Goal: Information Seeking & Learning: Stay updated

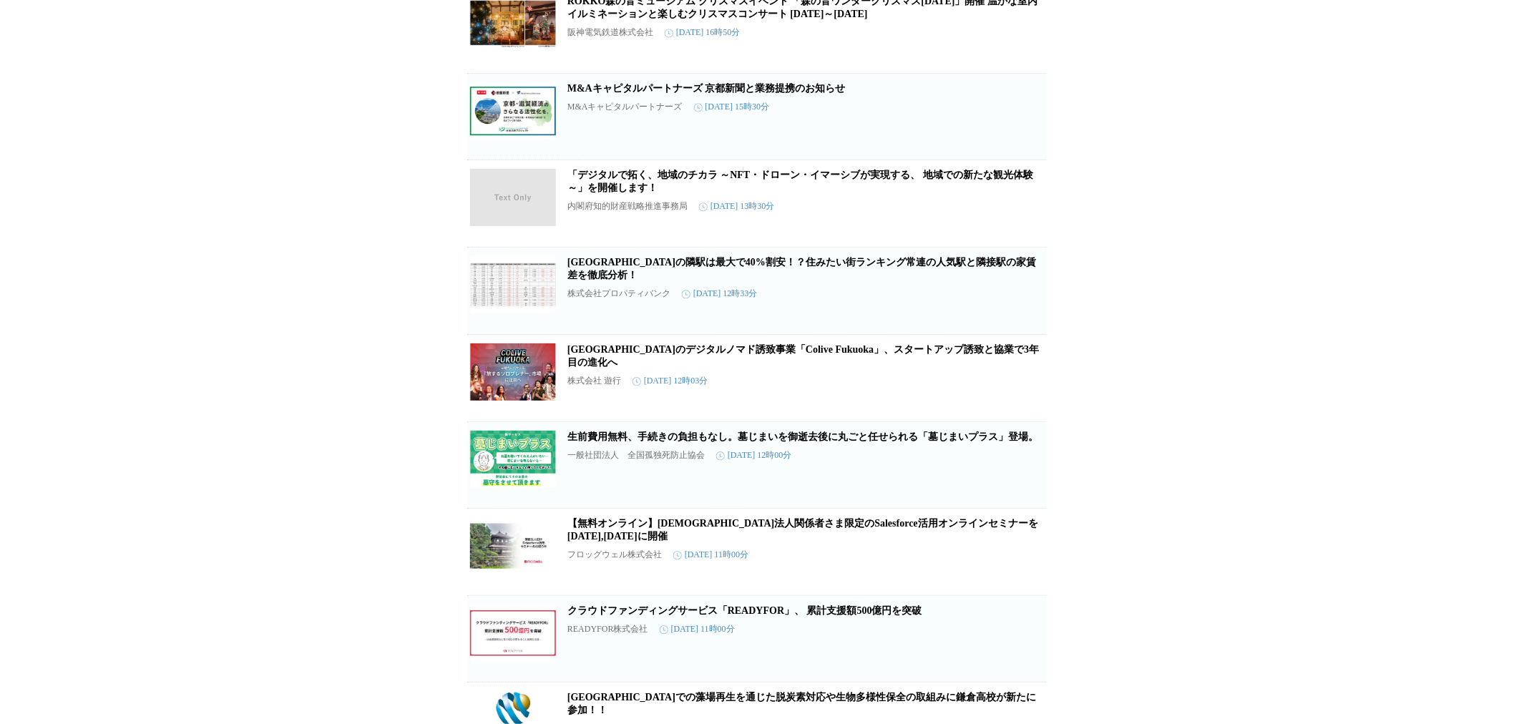
scroll to position [5740, 0]
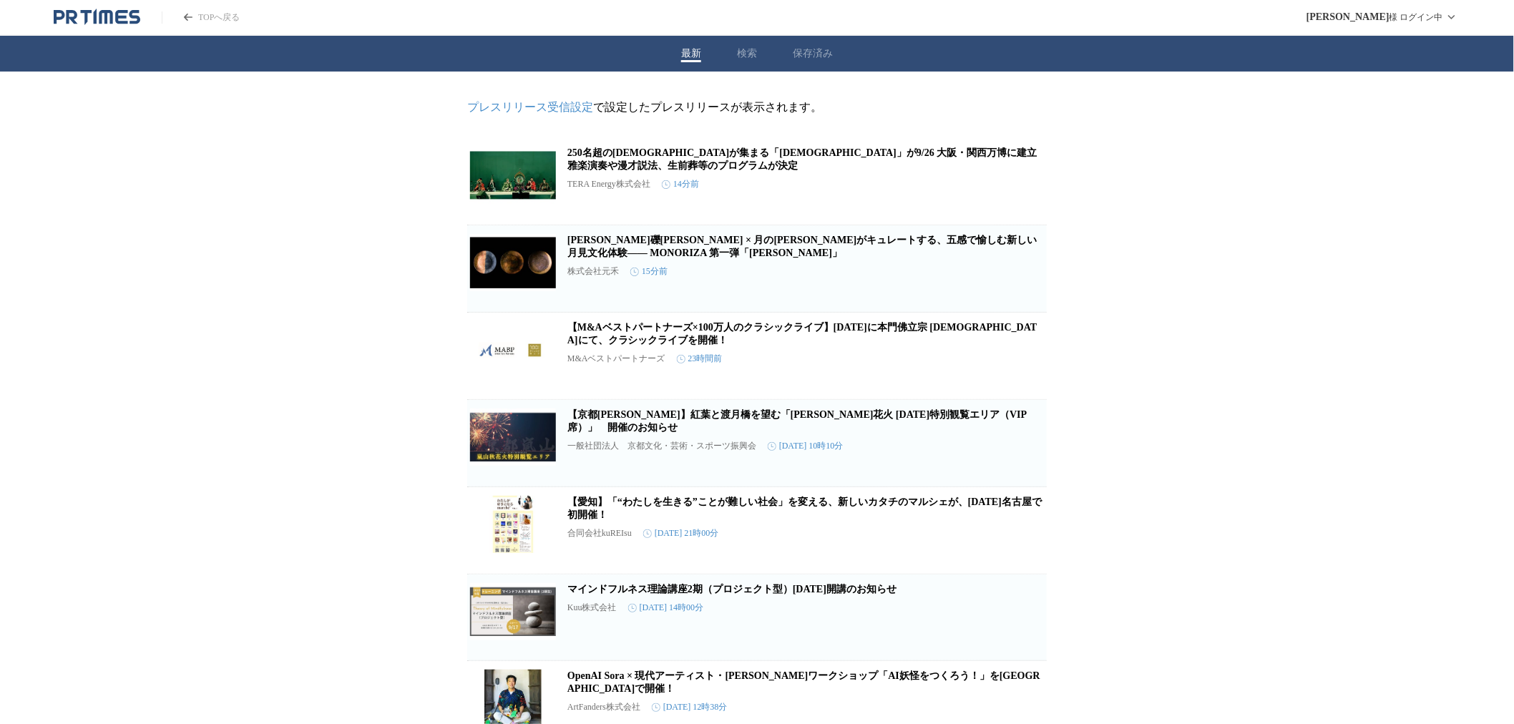
click at [823, 152] on link "250名超の[DEMOGRAPHIC_DATA]が集まる「[DEMOGRAPHIC_DATA]」が9/26 大阪・関西万博に建立　雅楽演奏や漫才説法、生前葬等…" at bounding box center [807, 159] width 480 height 24
click at [909, 253] on link "[PERSON_NAME]礫[PERSON_NAME] × 月の[PERSON_NAME]がキュレートする、五感で愉しむ新しい月見文化体験―― MONORIZ…" at bounding box center [802, 247] width 470 height 24
click at [932, 341] on link "【M&Aベストパートナーズ×100万人のクラシックライブ】[DATE]に本門佛立宗 [DEMOGRAPHIC_DATA]にて、クラシックライブを開催！" at bounding box center [802, 334] width 470 height 24
click at [695, 514] on link "【愛知】「“わたしを生きる”ことが難しい社会」を変える、新しいカタチのマルシェが、[DATE]名古屋で初開催！" at bounding box center [804, 509] width 474 height 24
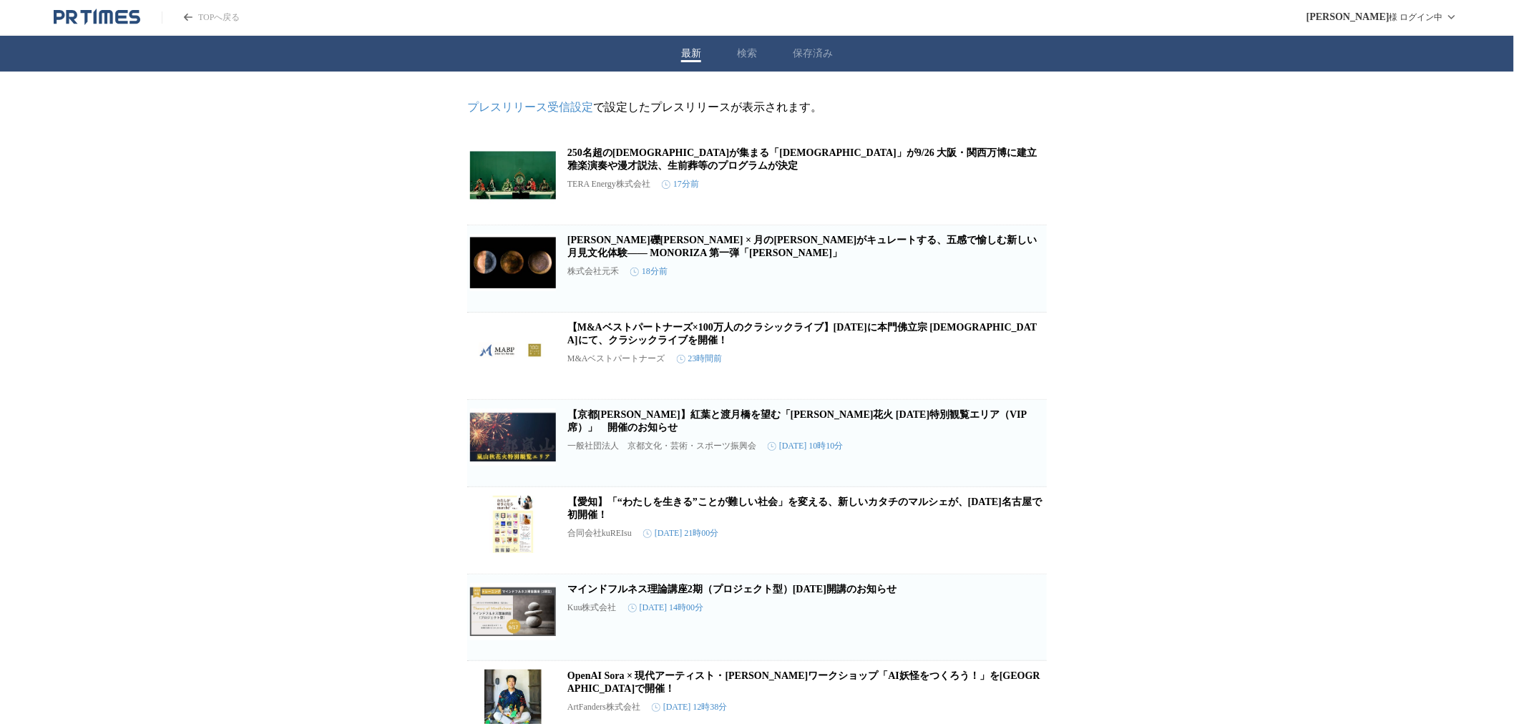
click at [744, 595] on link "マインドフルネス理論講座2期（プロジェクト型）[DATE]開講のお知らせ" at bounding box center [731, 589] width 329 height 11
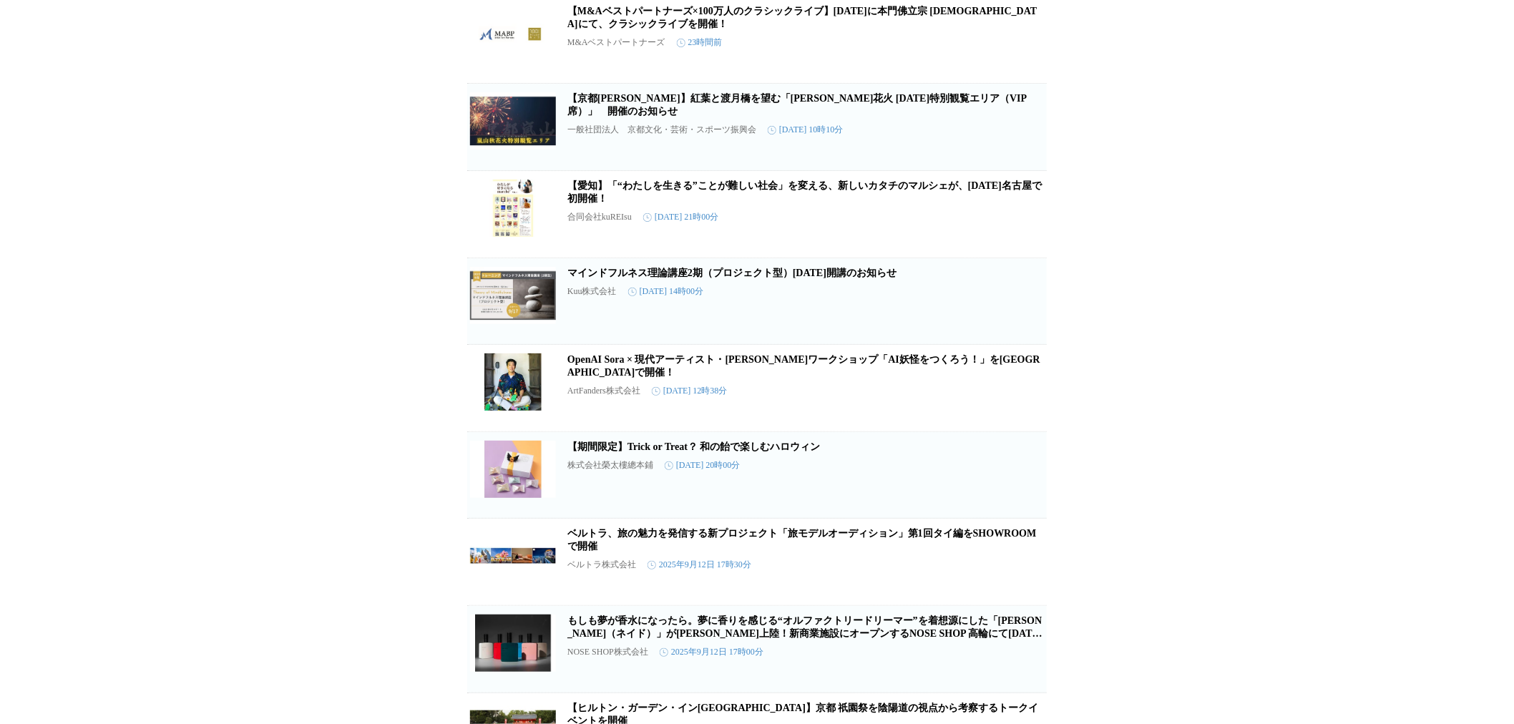
scroll to position [318, 0]
click at [886, 376] on link "OpenAI Sora × 現代アーティスト・[PERSON_NAME]ワークショップ「AI妖怪をつくろう！」を[GEOGRAPHIC_DATA]で開催！" at bounding box center [803, 365] width 473 height 24
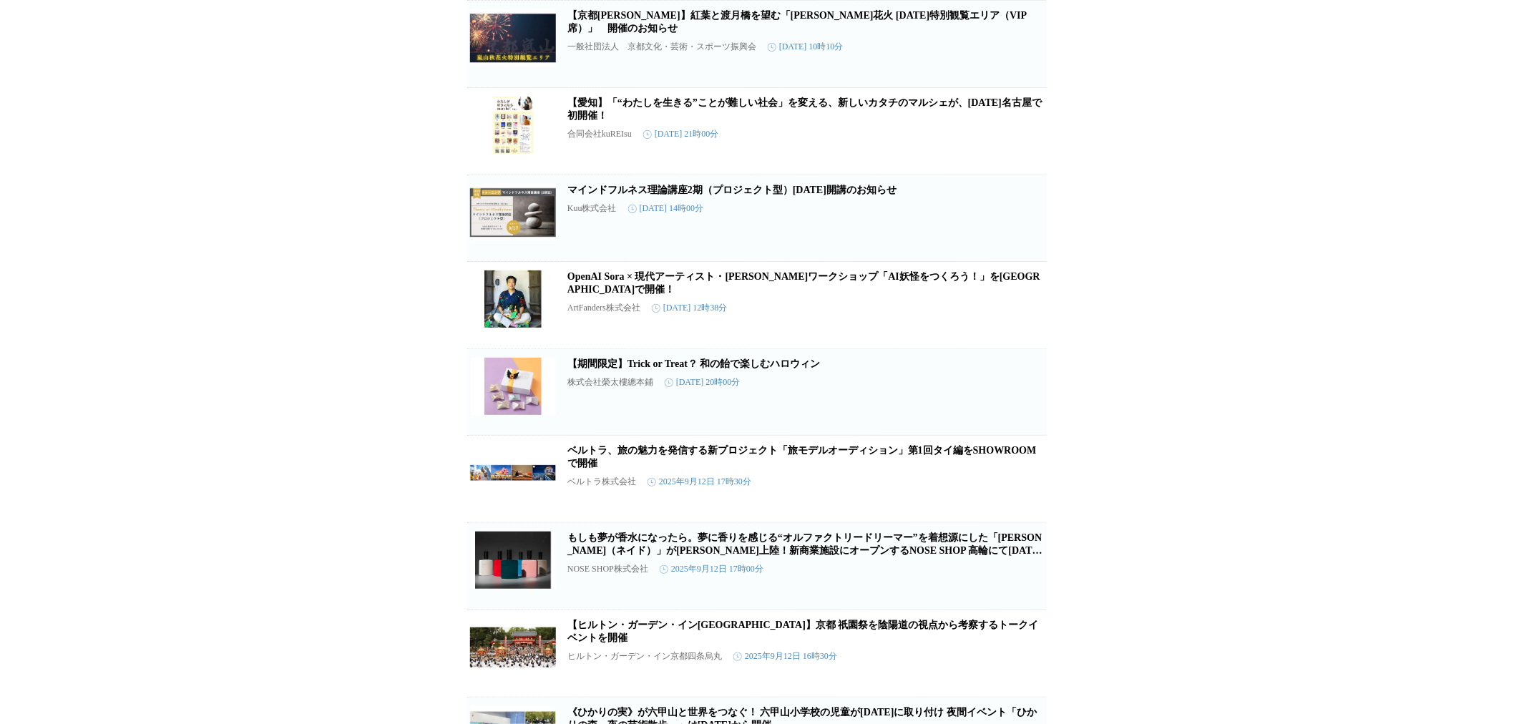
scroll to position [477, 0]
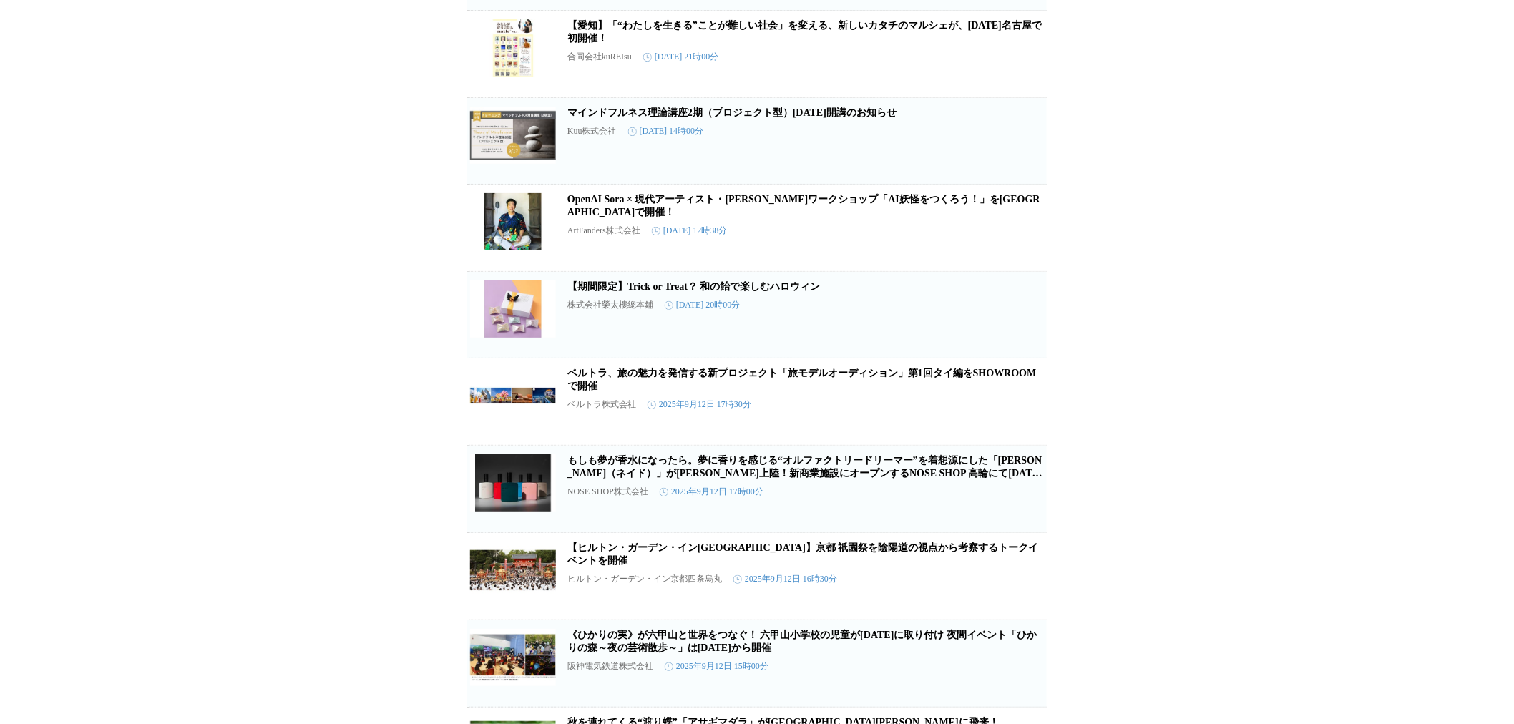
click at [848, 391] on link "ベルトラ、旅の魅力を発信する新プロジェクト「旅モデルオーディション」第1回タイ編をSHOWROOMで開催" at bounding box center [801, 380] width 469 height 24
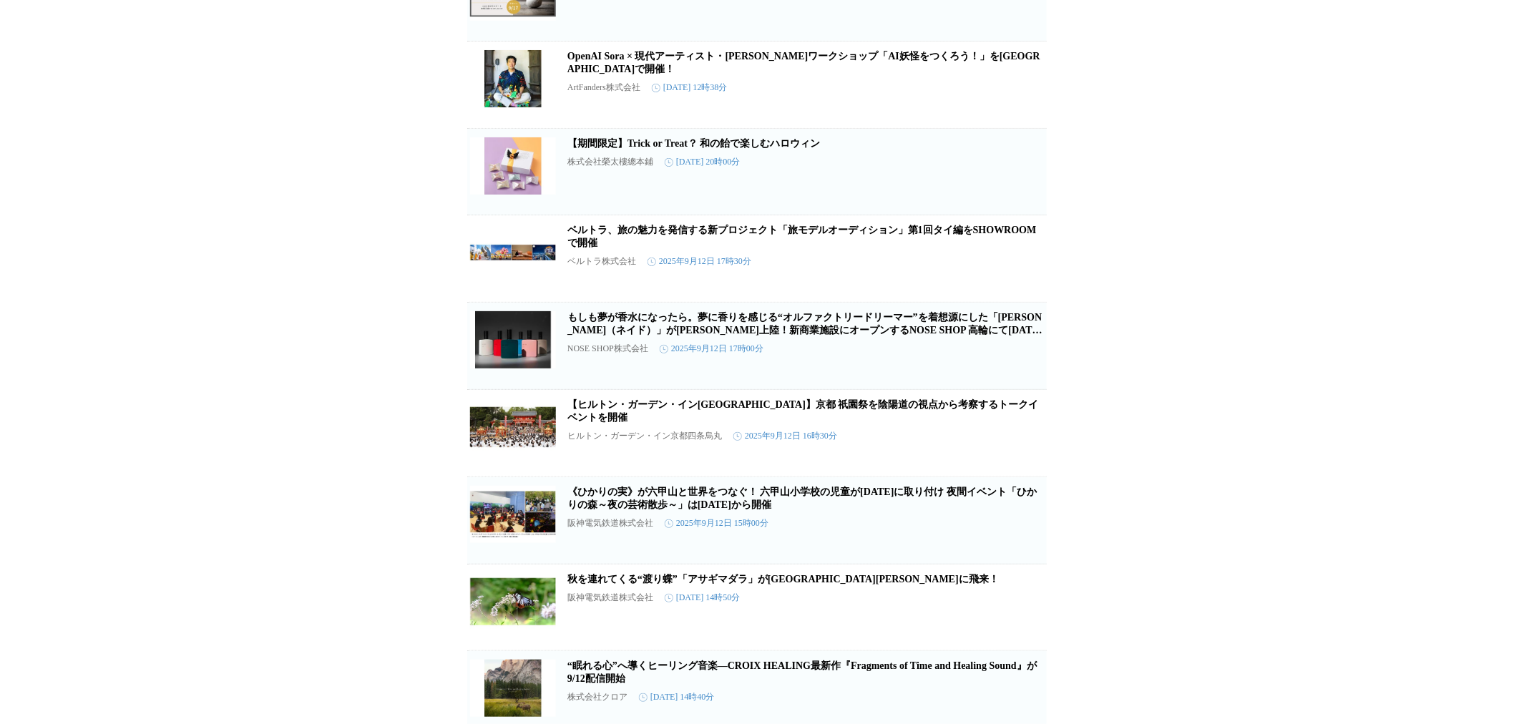
scroll to position [635, 0]
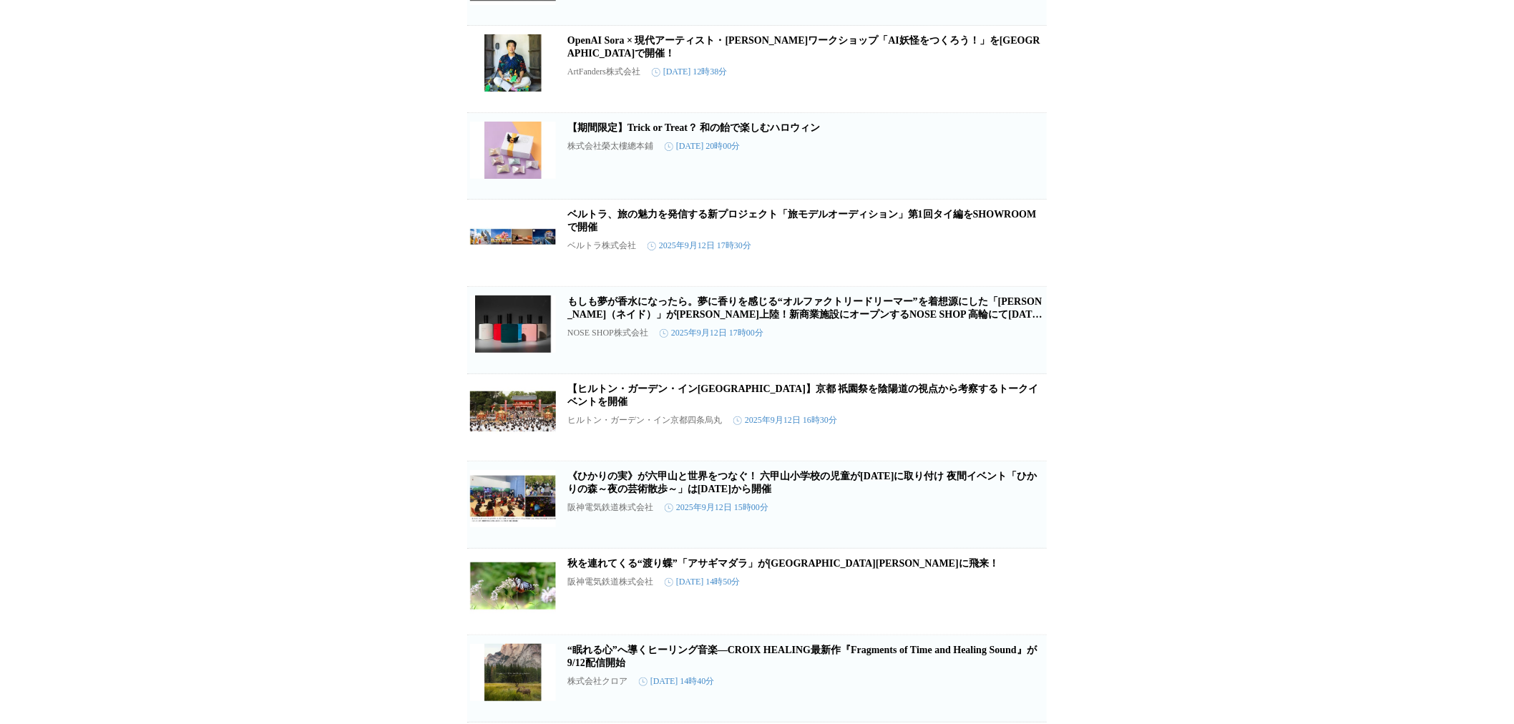
click at [832, 407] on link "【ヒルトン・ガーデン・イン[GEOGRAPHIC_DATA]】京都 祇園祭を陰陽道の視点から考察するトークイベントを開催" at bounding box center [803, 396] width 472 height 24
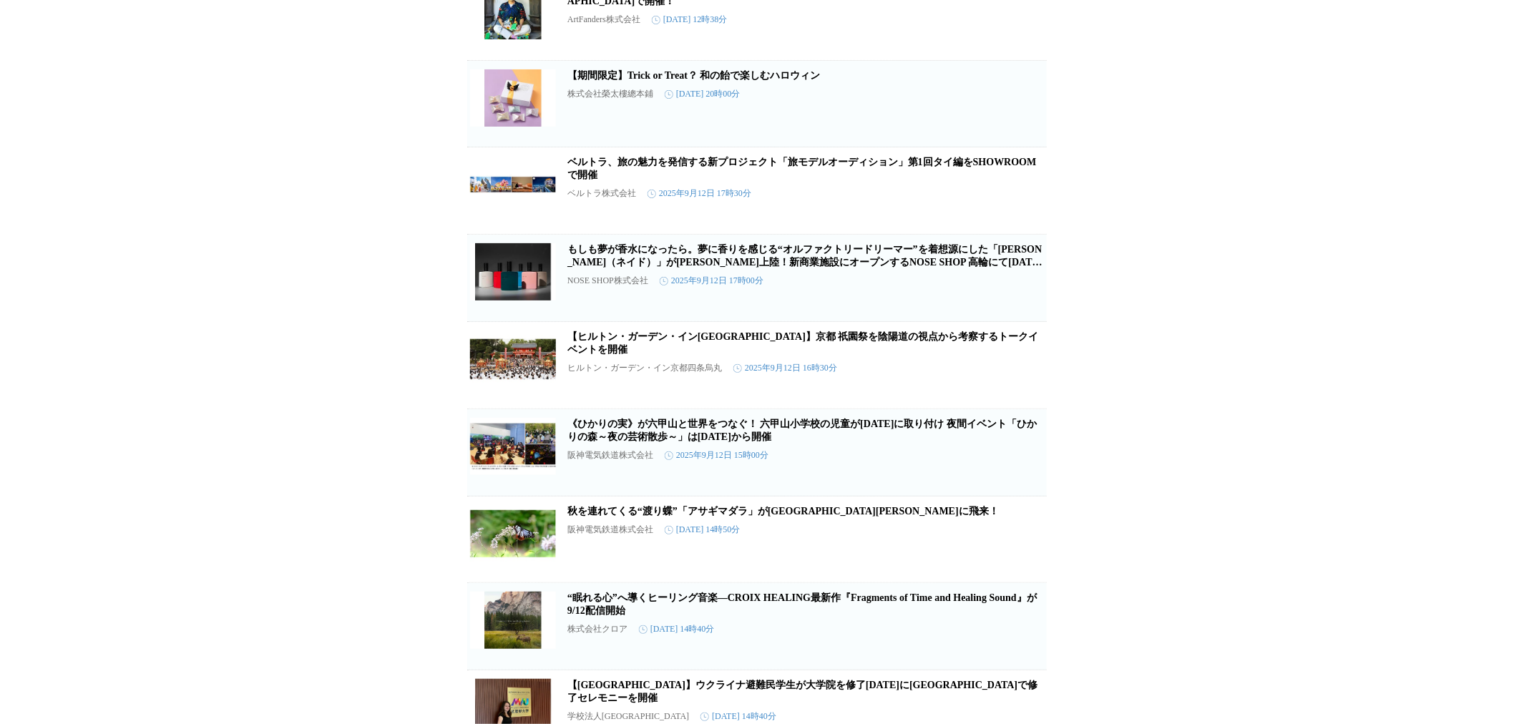
scroll to position [716, 0]
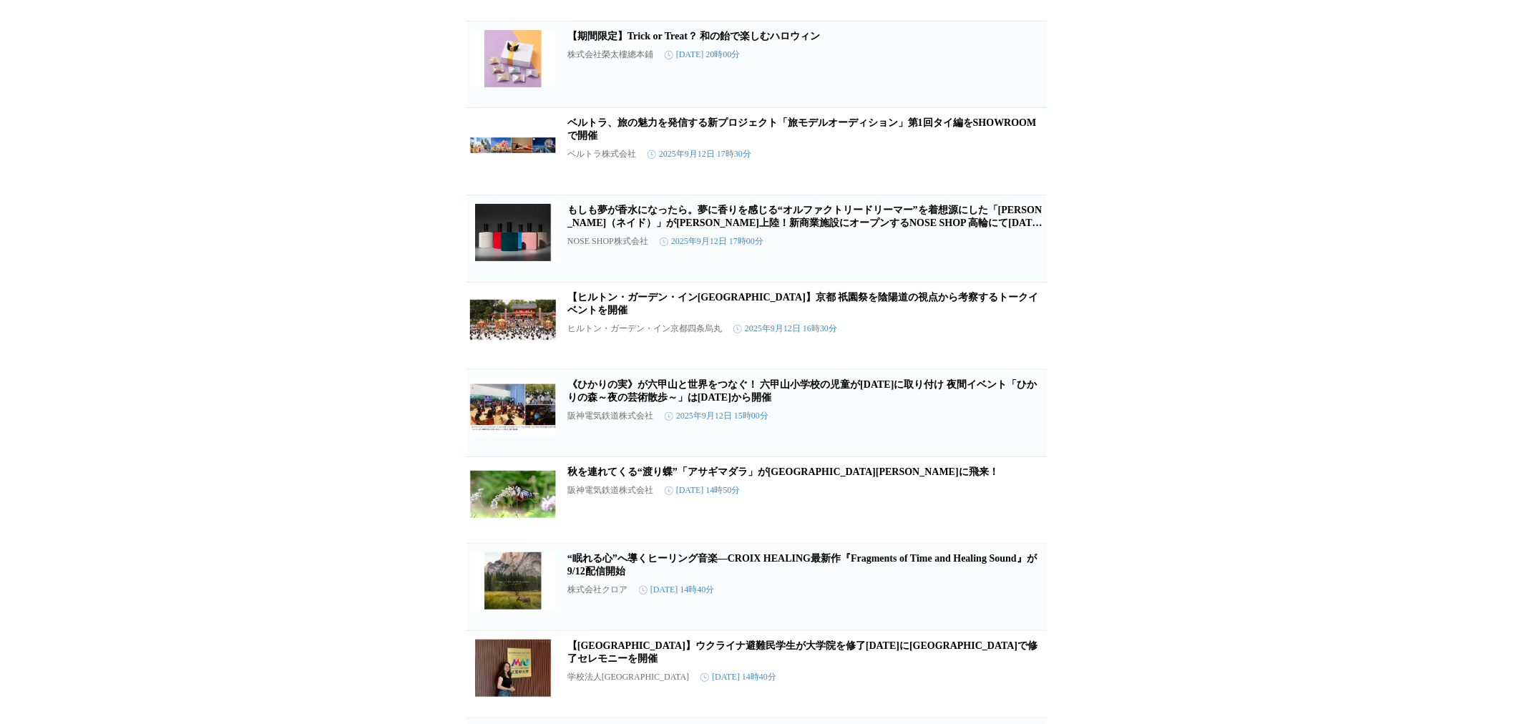
scroll to position [954, 0]
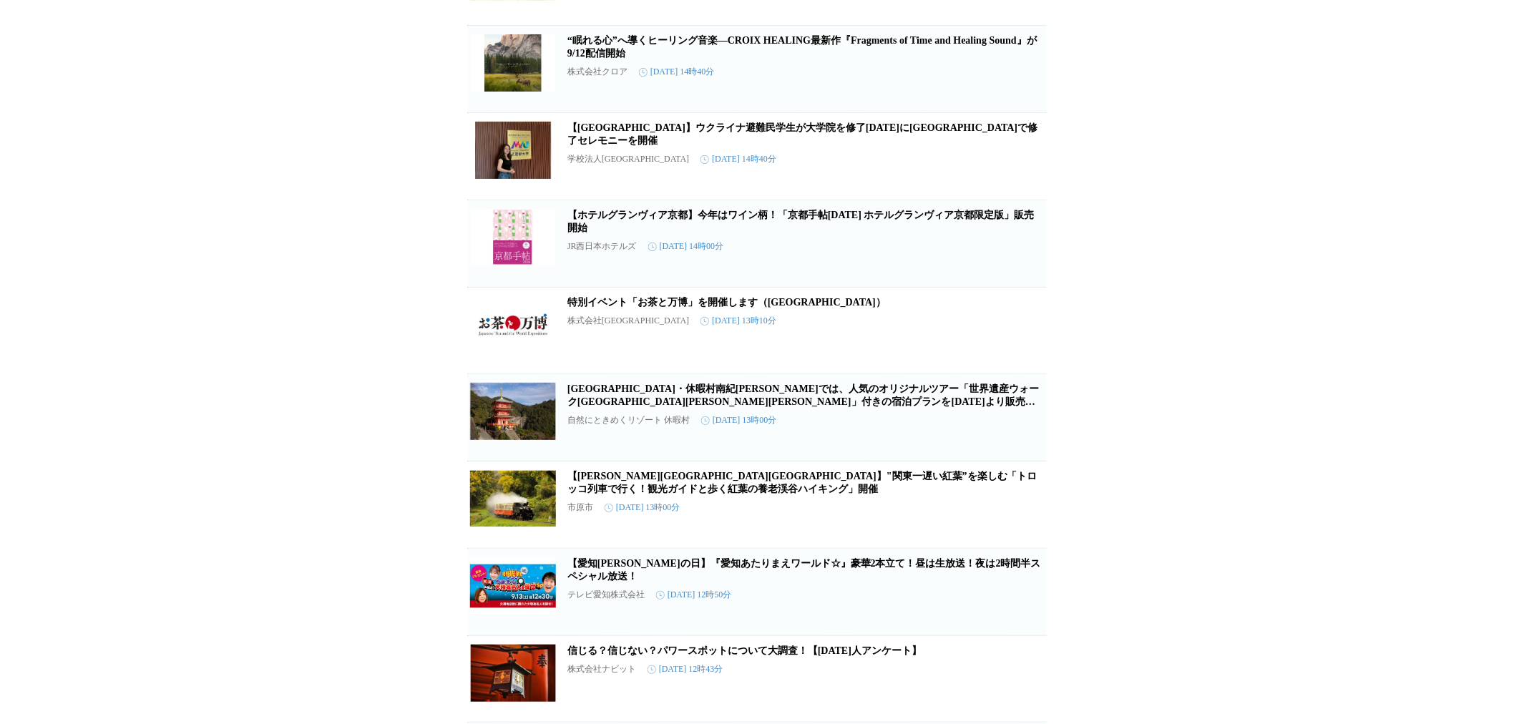
scroll to position [1271, 0]
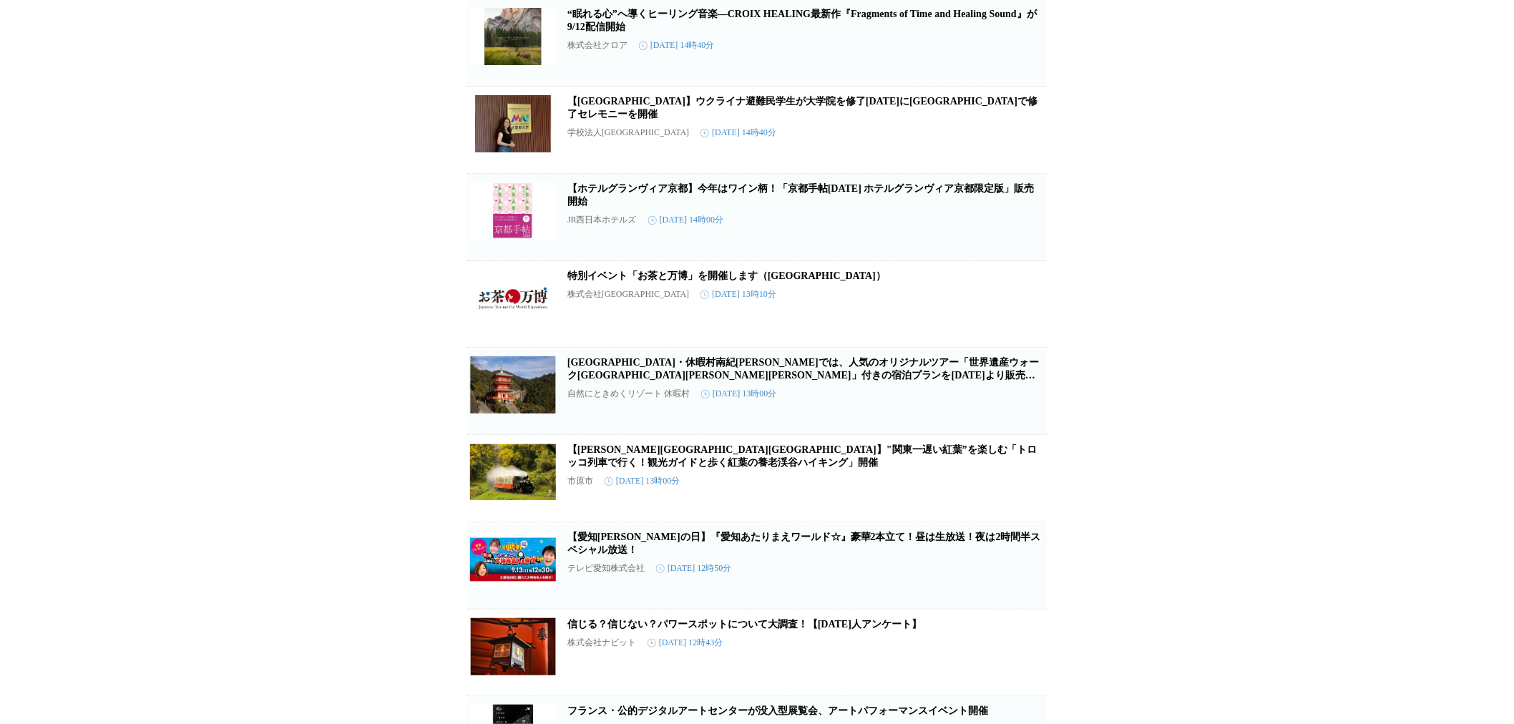
click at [731, 394] on link "[GEOGRAPHIC_DATA]・休暇村南紀[PERSON_NAME]では、人気のオリジナルツアー「世界遺産ウォーク[GEOGRAPHIC_DATA][PE…" at bounding box center [803, 375] width 472 height 36
click at [891, 468] on link "【[PERSON_NAME][GEOGRAPHIC_DATA][GEOGRAPHIC_DATA]】"関東一遅い紅葉”を楽しむ「トロッコ列車で行く！観光ガイドと…" at bounding box center [802, 456] width 470 height 24
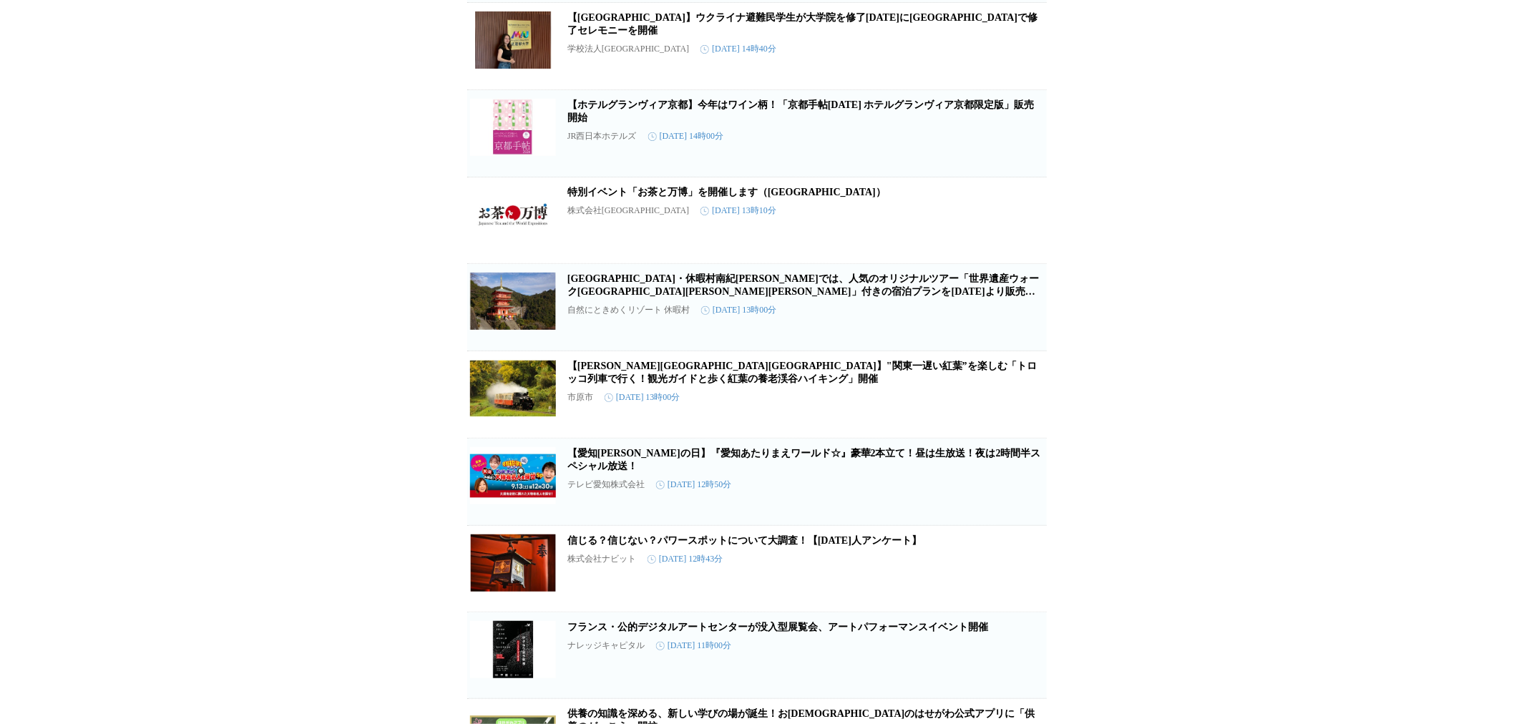
scroll to position [1431, 0]
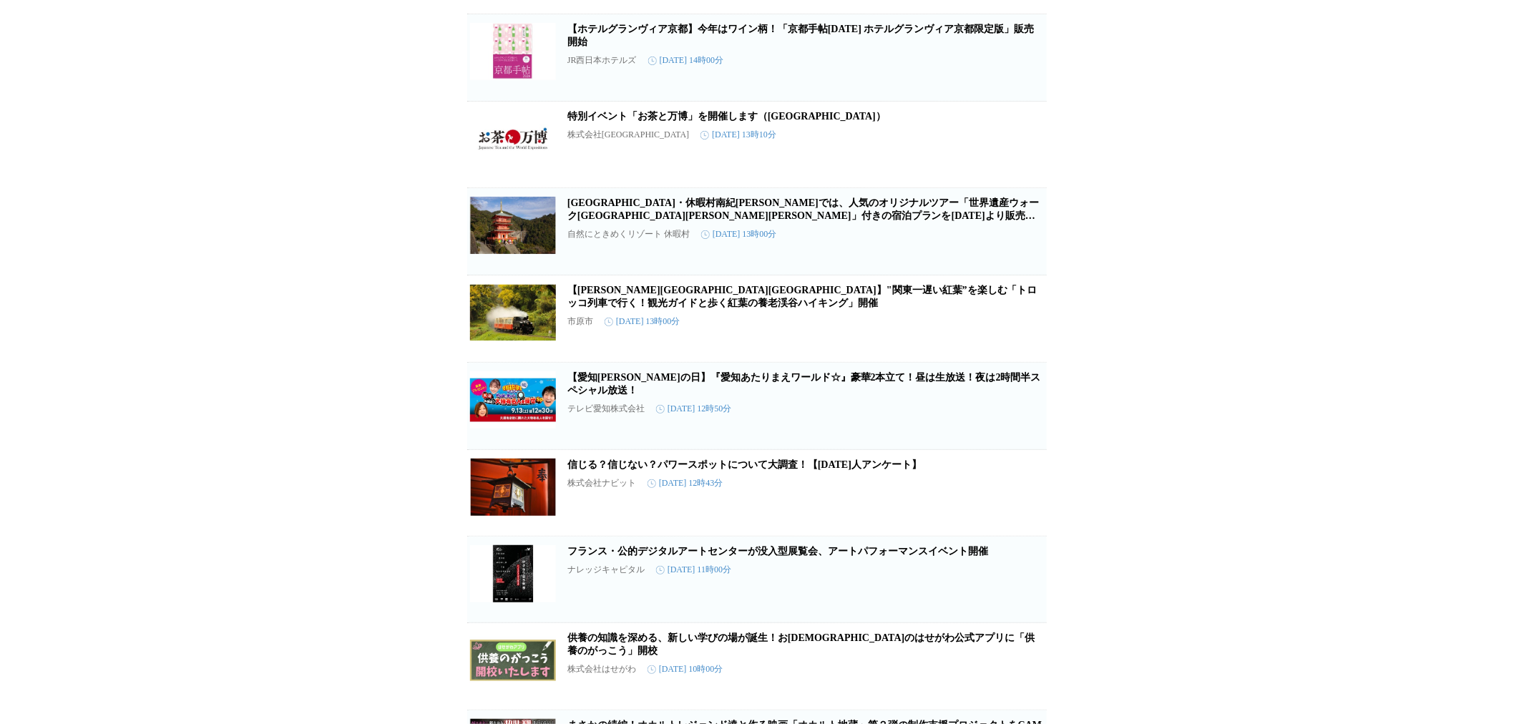
click at [753, 470] on link "信じる？信じない？パワースポットについて大調査！【[DATE]人アンケート】" at bounding box center [744, 464] width 354 height 11
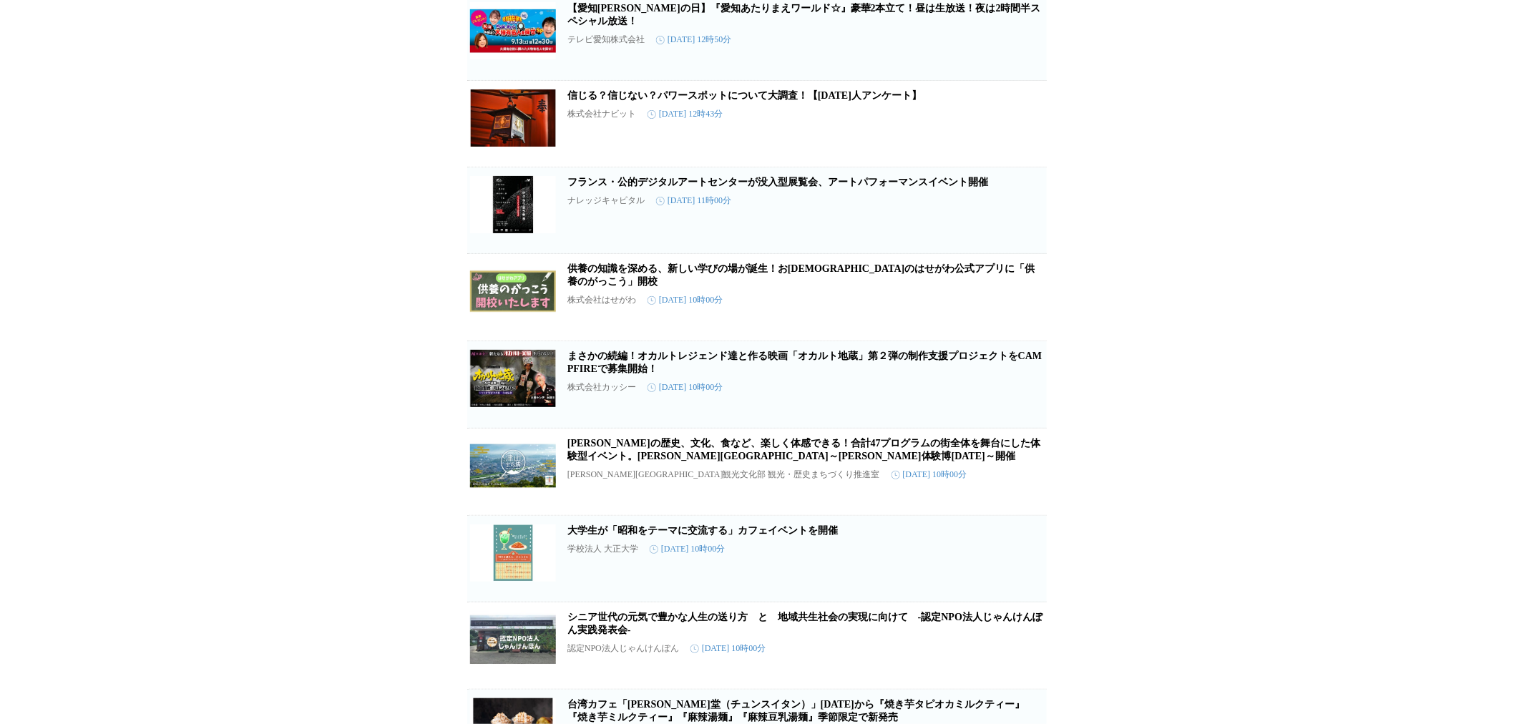
scroll to position [1828, 0]
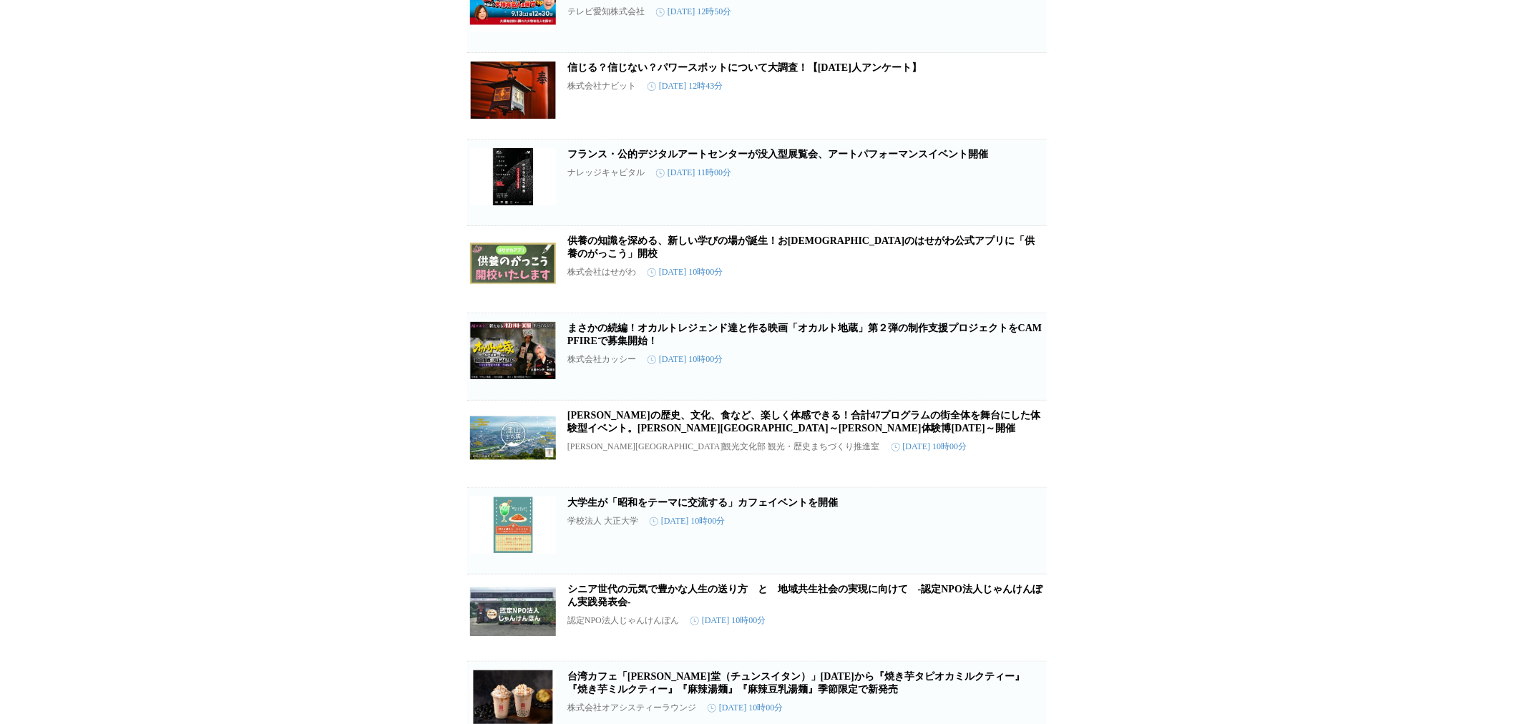
click at [691, 259] on link "供養の知識を深める、新しい学びの場が誕生！お[DEMOGRAPHIC_DATA]のはせがわ公式アプリに「供養のがっこう」開校" at bounding box center [801, 247] width 468 height 24
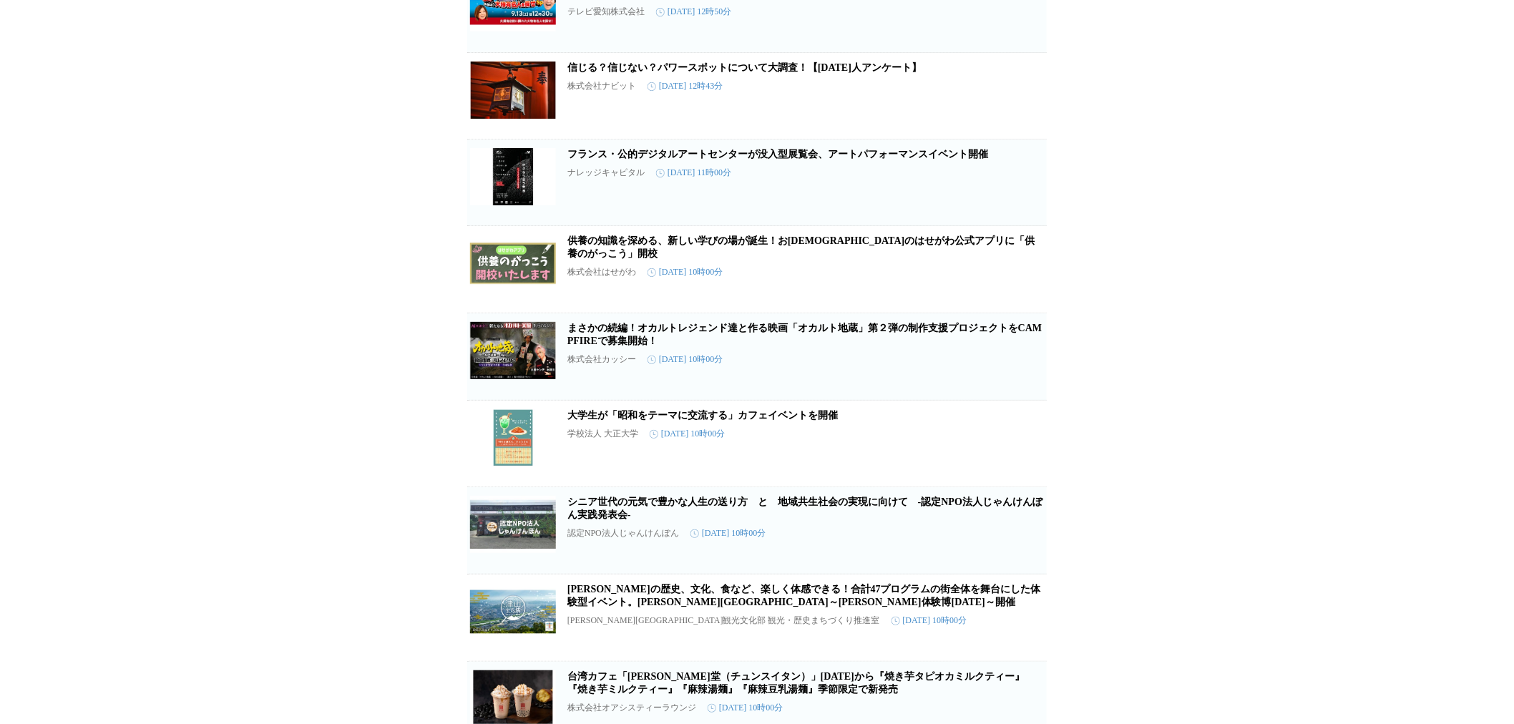
click at [823, 346] on link "まさかの続編！オカルトレジェンド達と作る映画「オカルト地蔵」第２弾の制作支援プロジェクトをCAMPFIREで募集開始！" at bounding box center [804, 335] width 474 height 24
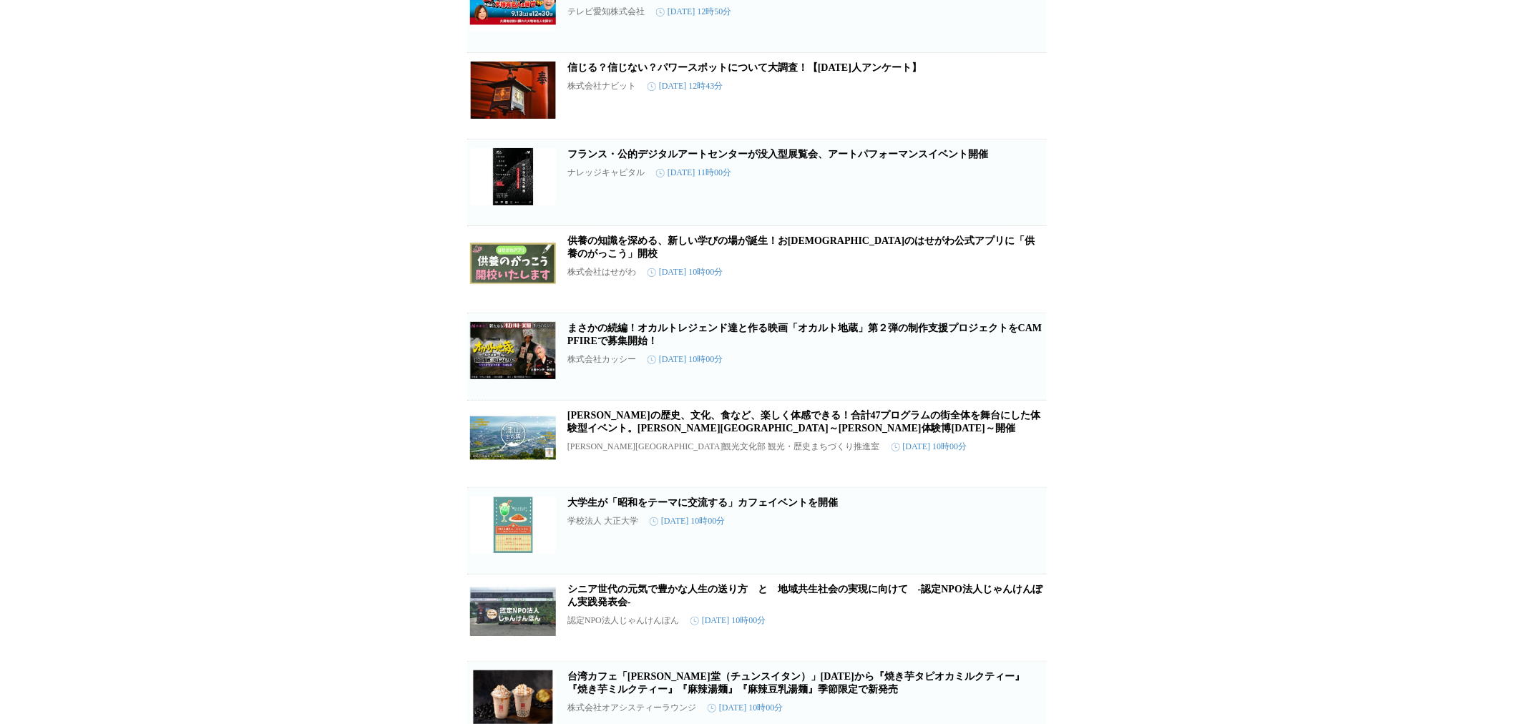
click at [738, 434] on link "[PERSON_NAME]の歴史、文化、食など、楽しく体感できる！合計47プログラムの街全体を舞台にした体験型イベント。[PERSON_NAME][GEOGR…" at bounding box center [804, 422] width 474 height 24
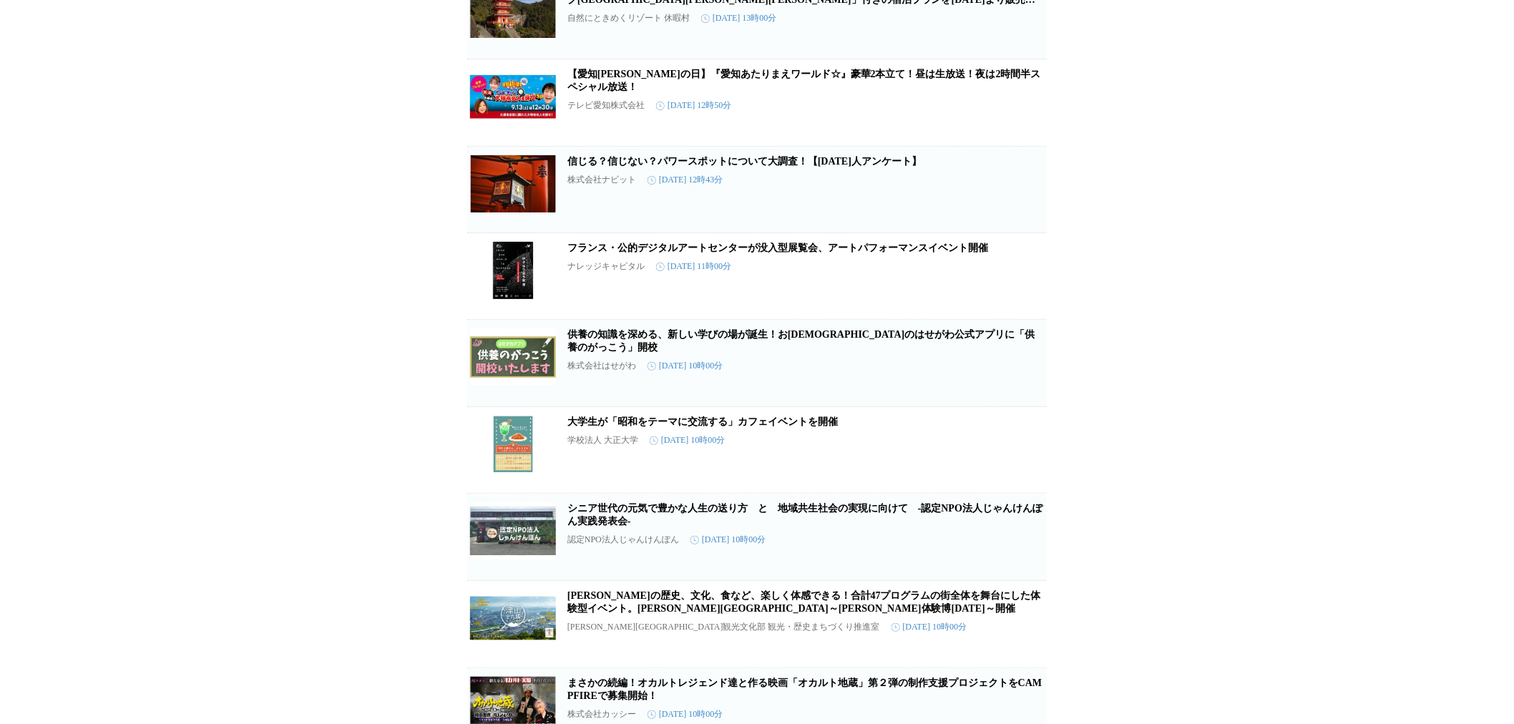
click at [690, 427] on link "大学生が「昭和をテーマに交流する」カフェイベントを開催" at bounding box center [702, 421] width 270 height 11
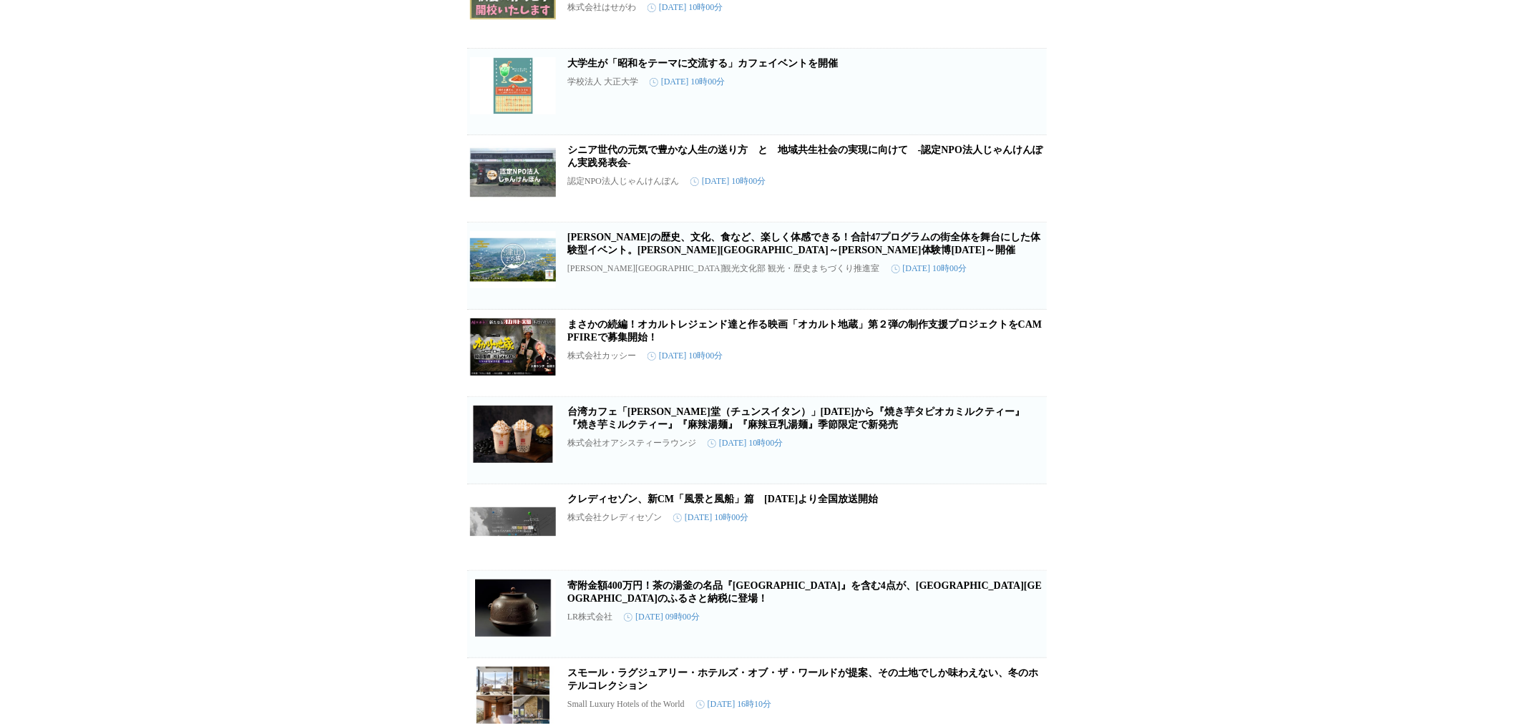
scroll to position [2200, 0]
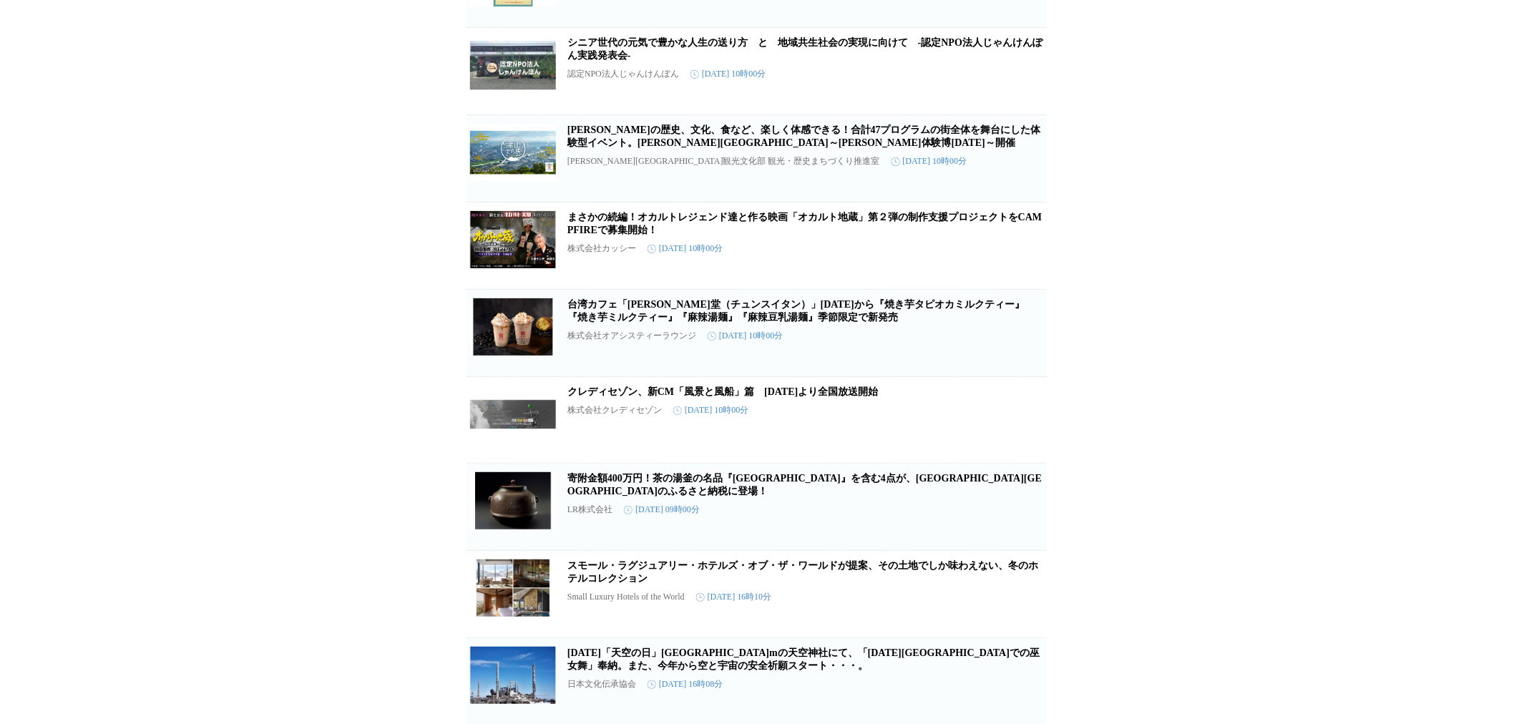
click at [786, 397] on link "クレディセゾン、新CM「風景と風船」篇　[DATE]より全国放送開始" at bounding box center [722, 391] width 311 height 11
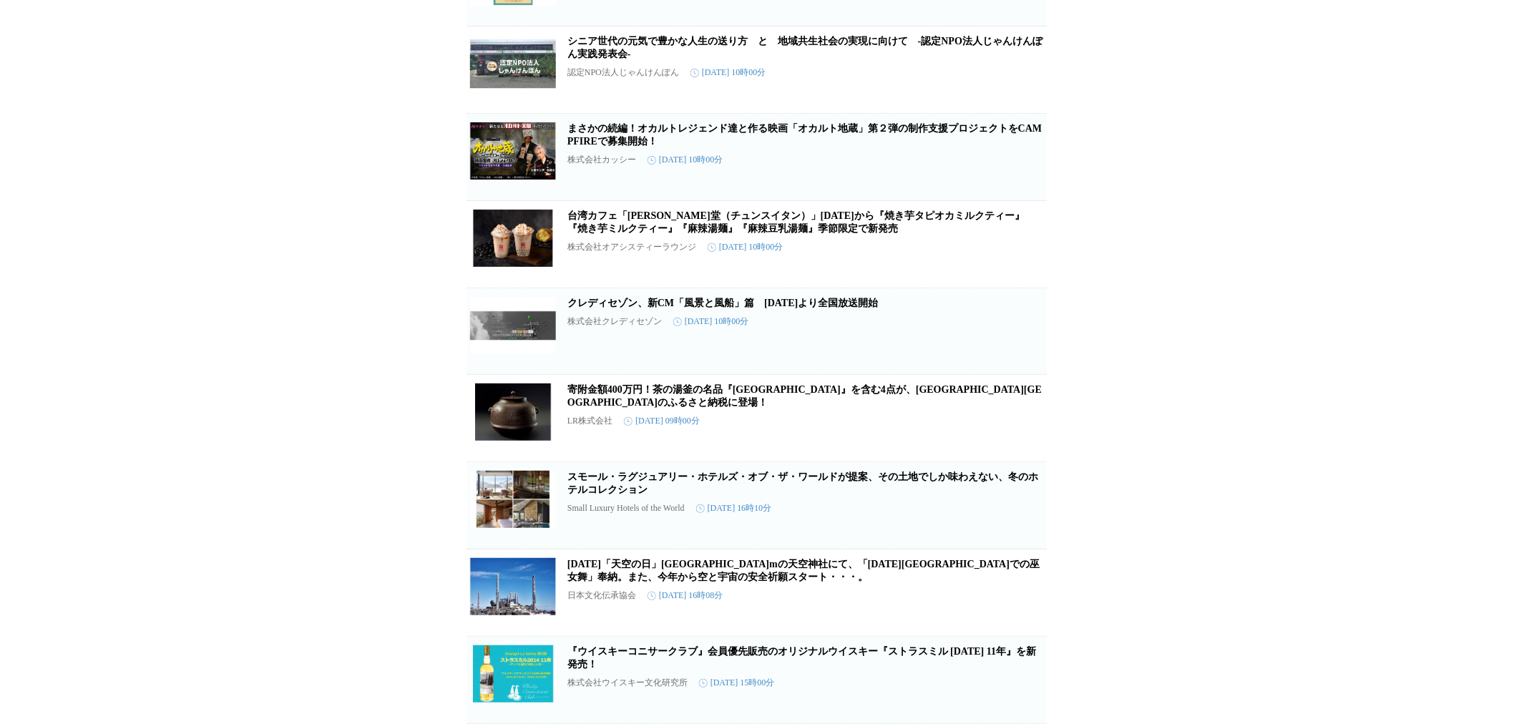
scroll to position [2446, 0]
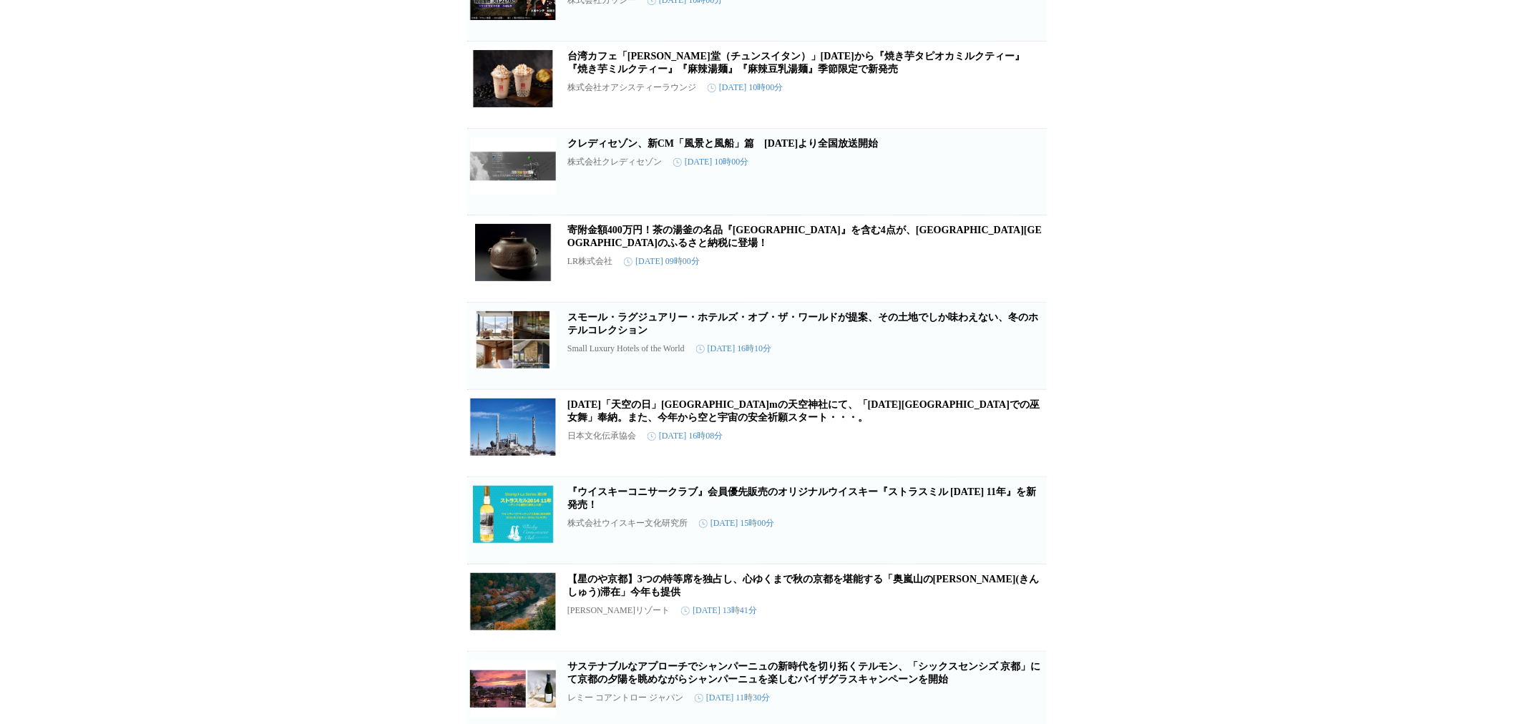
scroll to position [2605, 0]
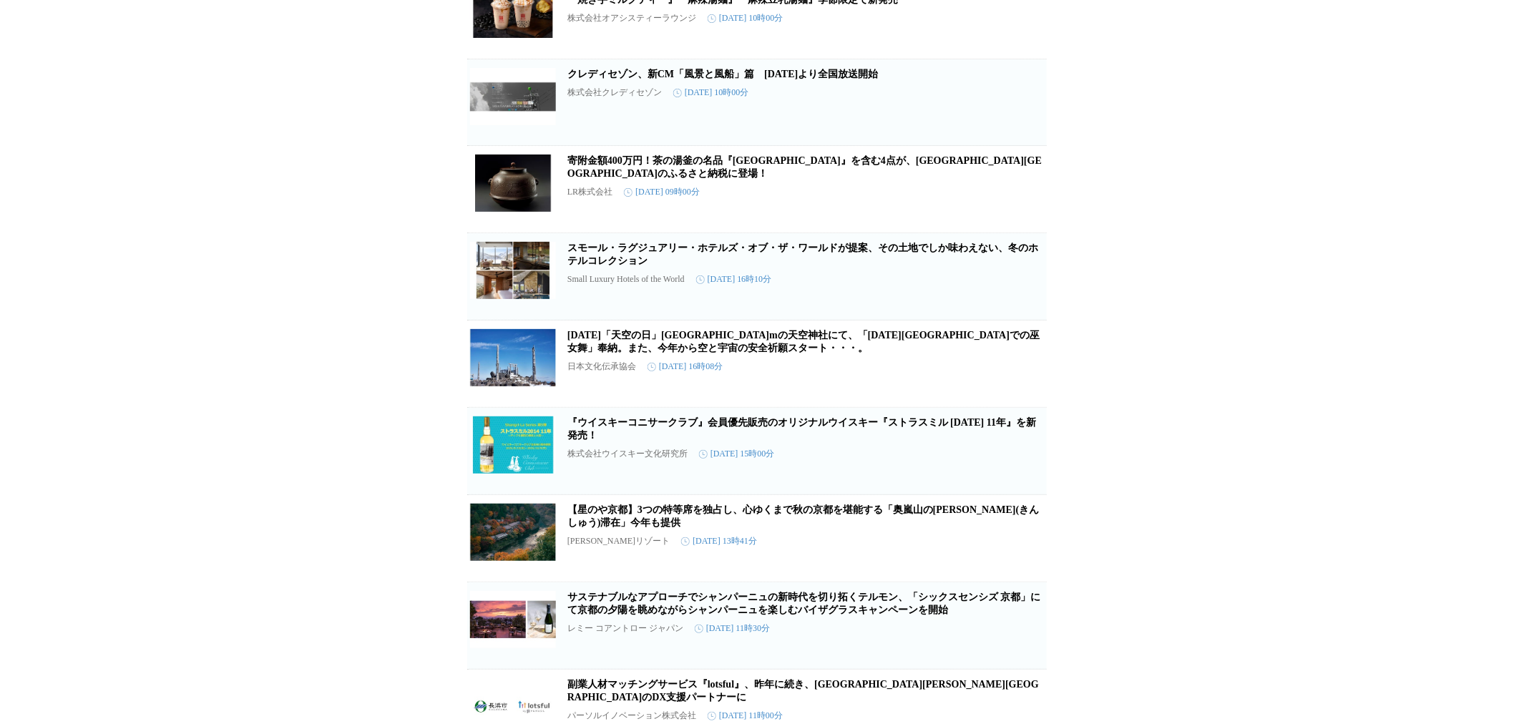
click at [701, 266] on link "スモール・ラグジュアリー・ホテルズ・オブ・ザ・ワールドが提案、その土地でしか味わえない、冬のホテルコレクション" at bounding box center [802, 255] width 471 height 24
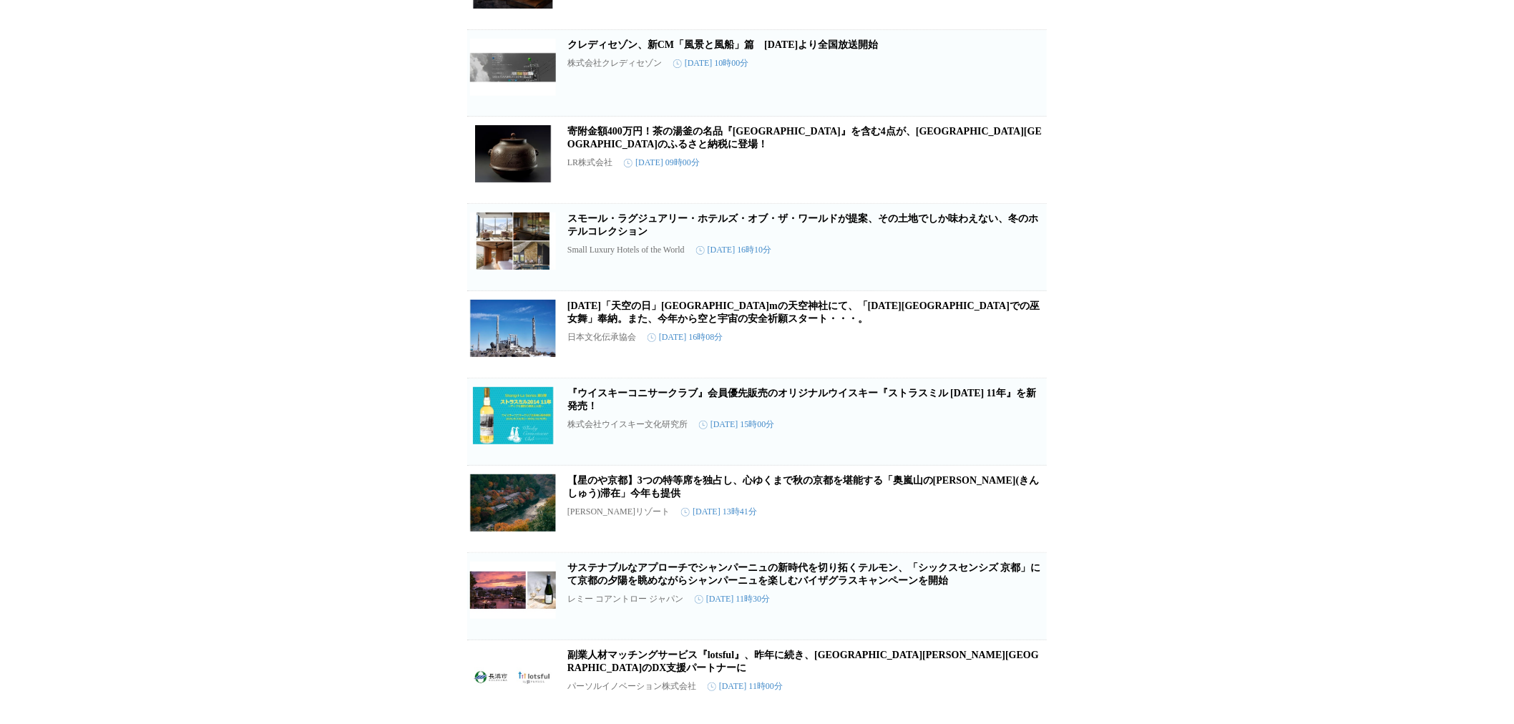
scroll to position [2685, 0]
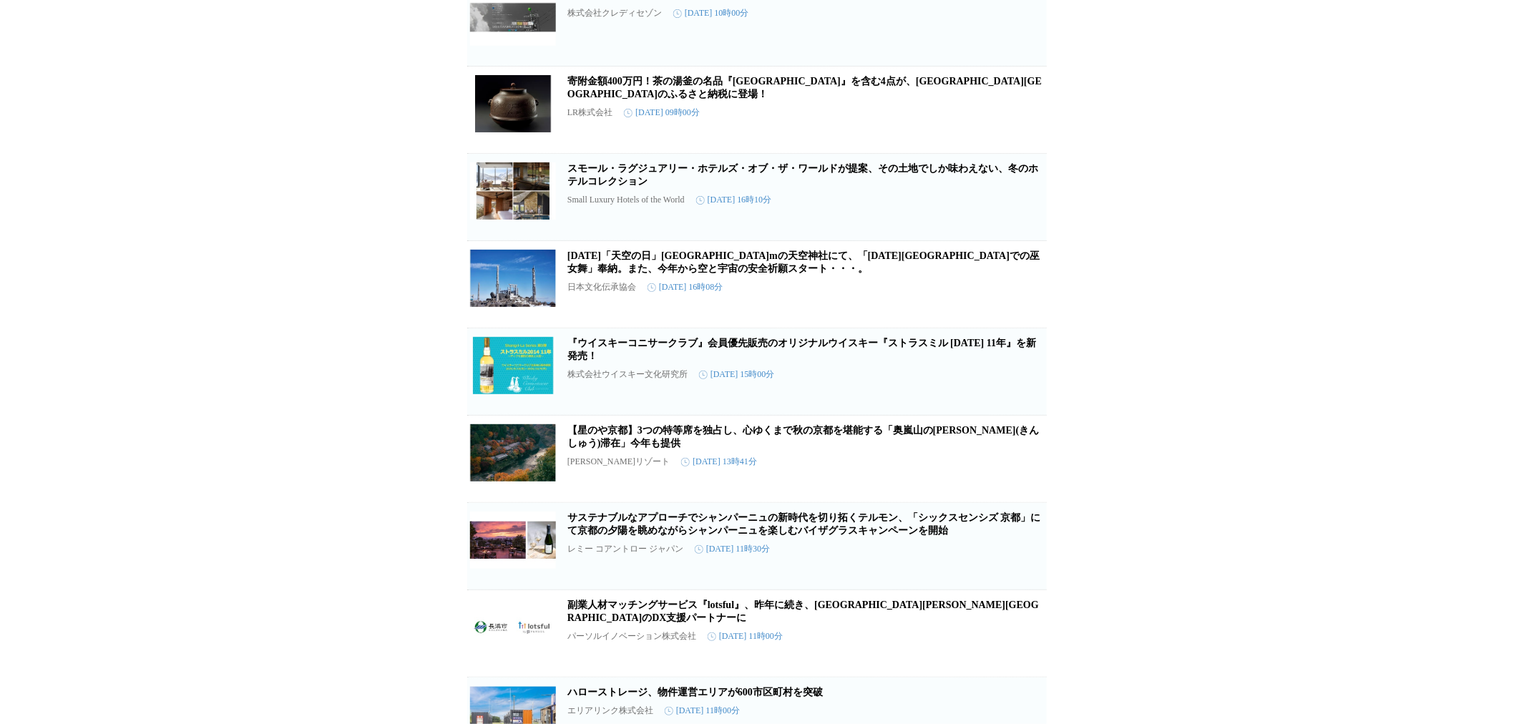
click at [676, 449] on link "【星のや京都】3つの特等席を独占し、心ゆくまで秋の京都を堪能する「奥嵐山の[PERSON_NAME](きんしゅう)滞在」今年も提供" at bounding box center [803, 437] width 472 height 24
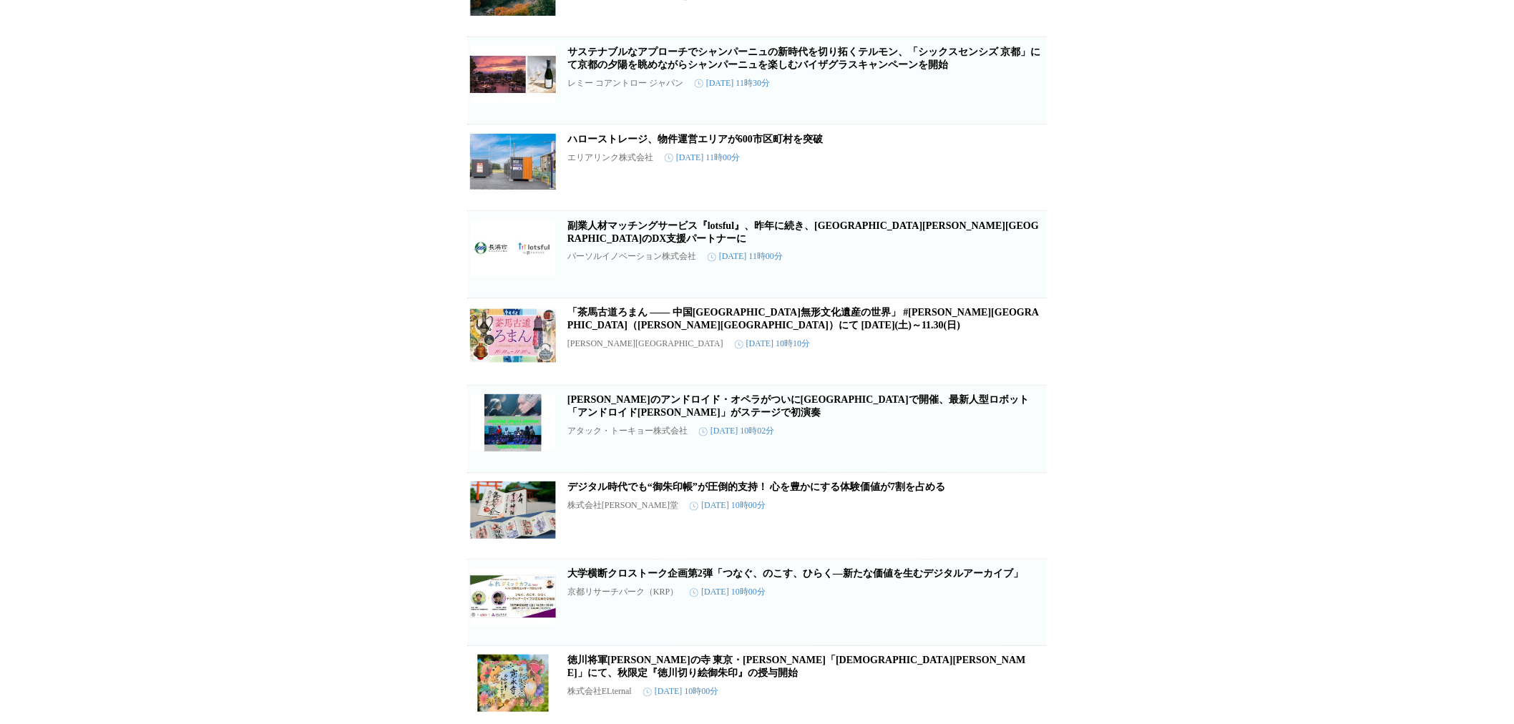
scroll to position [3239, 0]
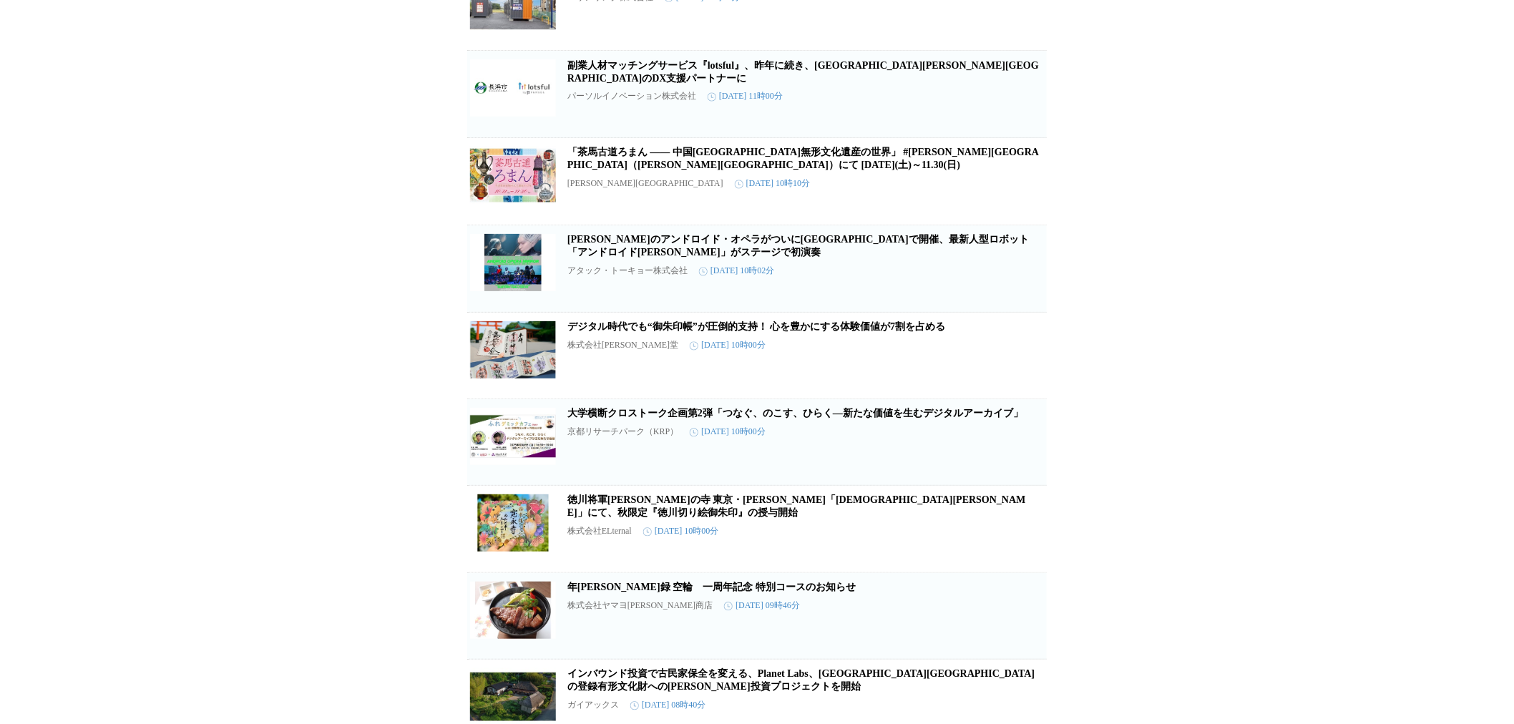
scroll to position [3399, 0]
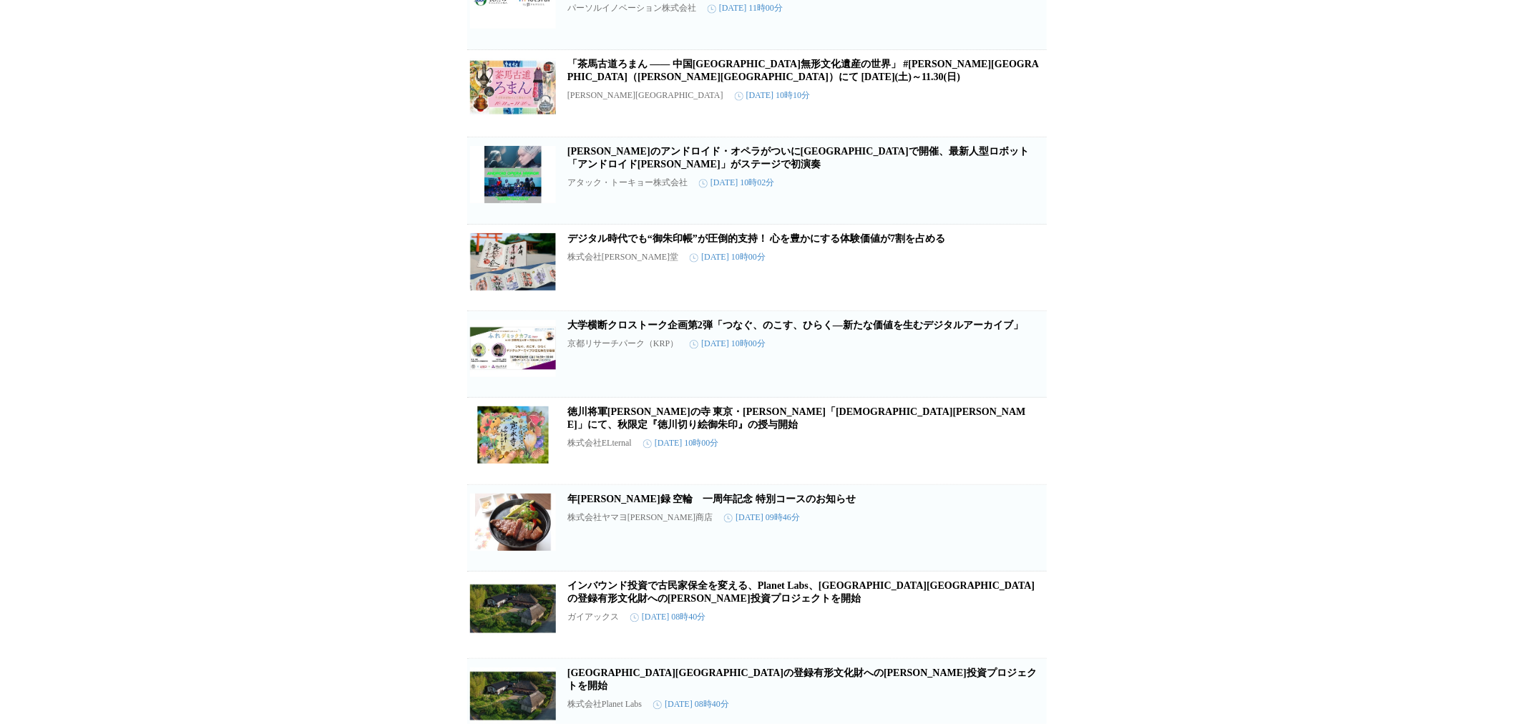
click at [789, 245] on link "デジタル時代でも“御朱印帳”が圧倒的支持！ 心を豊かにする体験価値が7割を占める" at bounding box center [756, 239] width 379 height 11
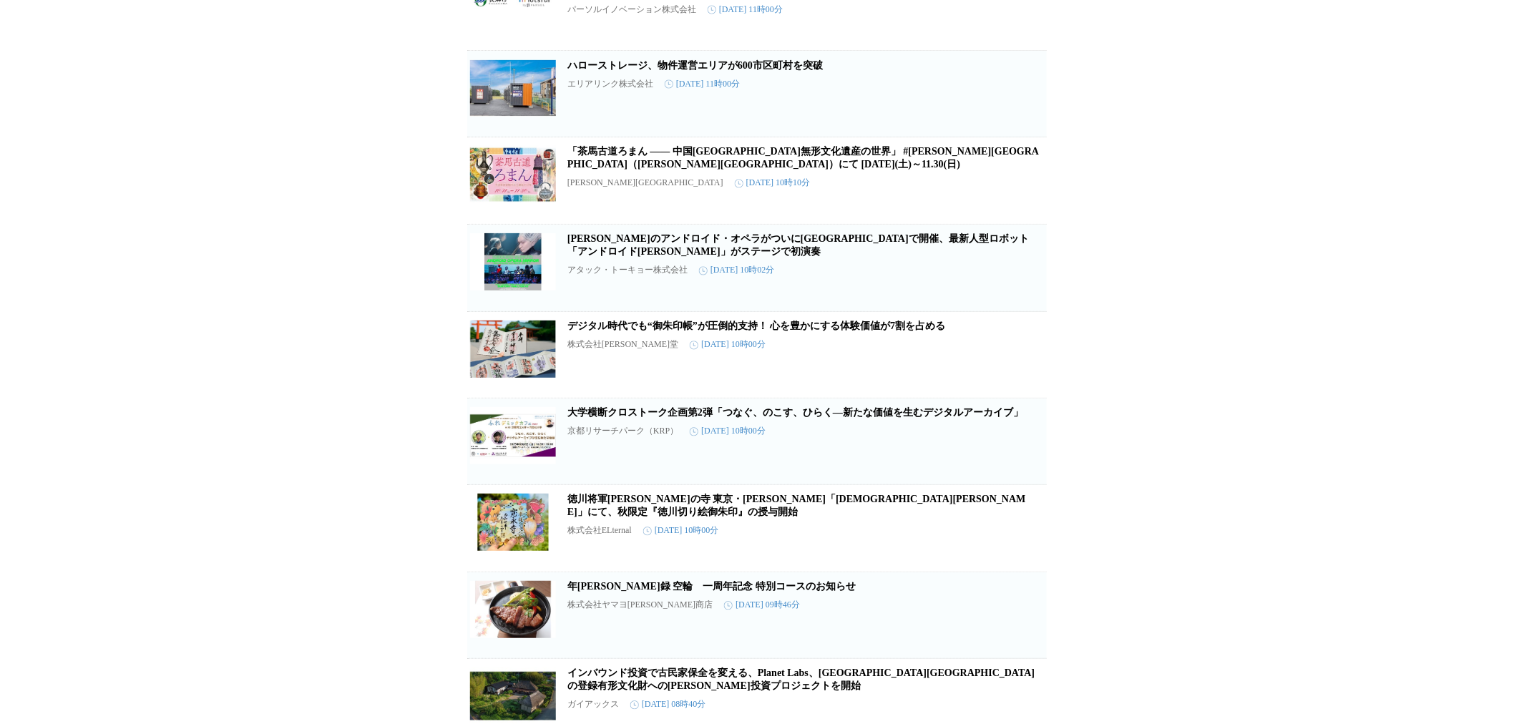
click at [727, 467] on div "大学横断クロストーク企画第2弾「つなぐ、のこす、ひらく―新たな価値を生むデジタルアーカイブ」 京都リサーチパーク（KRP） [DATE] 10時00分" at bounding box center [805, 437] width 477 height 60
click at [746, 419] on link "大学横断クロストーク企画第2弾「つなぐ、のこす、ひらく―新たな価値を生むデジタルアーカイブ」" at bounding box center [795, 413] width 456 height 11
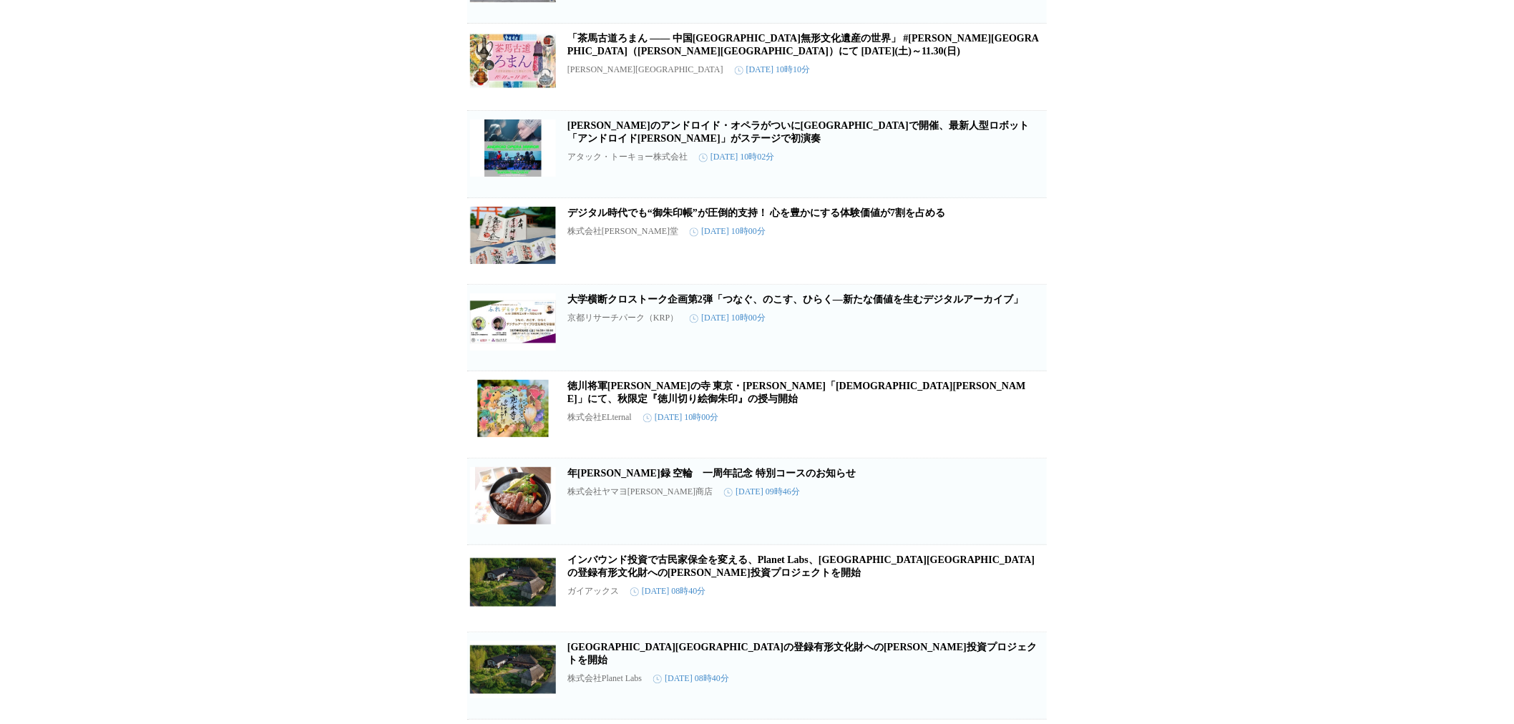
scroll to position [3471, 0]
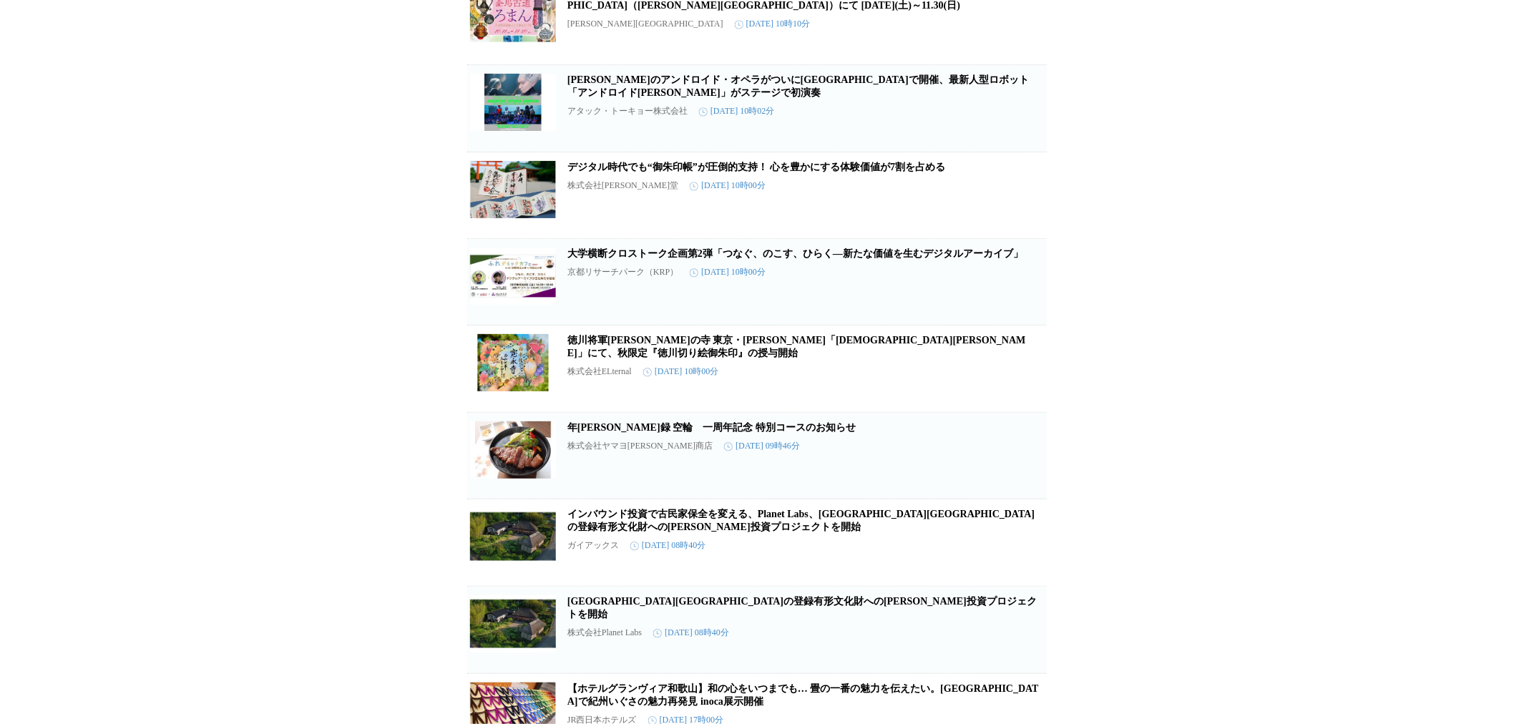
click at [650, 412] on article "徳川将軍[PERSON_NAME]の寺 東京・[PERSON_NAME]「[DEMOGRAPHIC_DATA][PERSON_NAME]」にて、秋限定『徳川切…" at bounding box center [757, 369] width 580 height 87
click at [664, 358] on link "徳川将軍[PERSON_NAME]の寺 東京・[PERSON_NAME]「[DEMOGRAPHIC_DATA][PERSON_NAME]」にて、秋限定『徳川切…" at bounding box center [796, 347] width 459 height 24
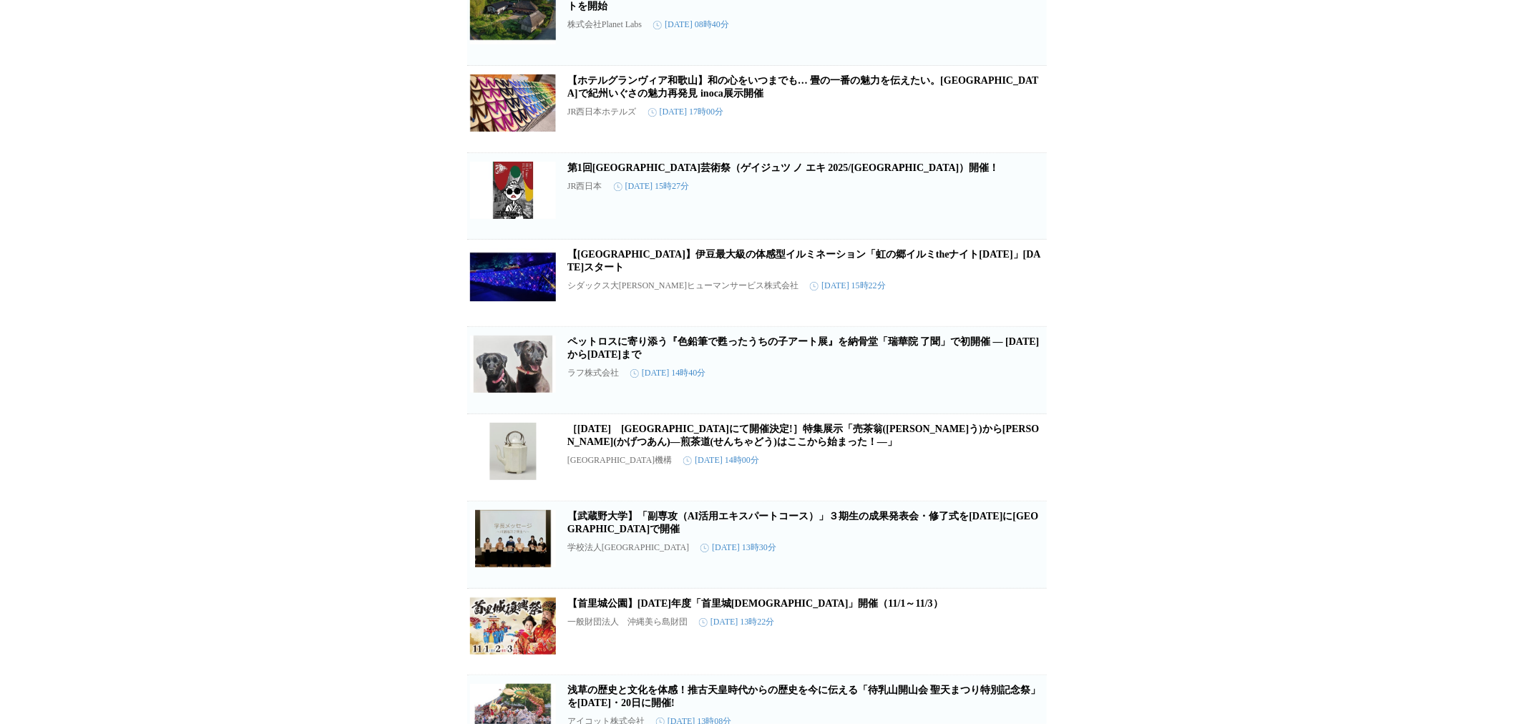
scroll to position [4107, 0]
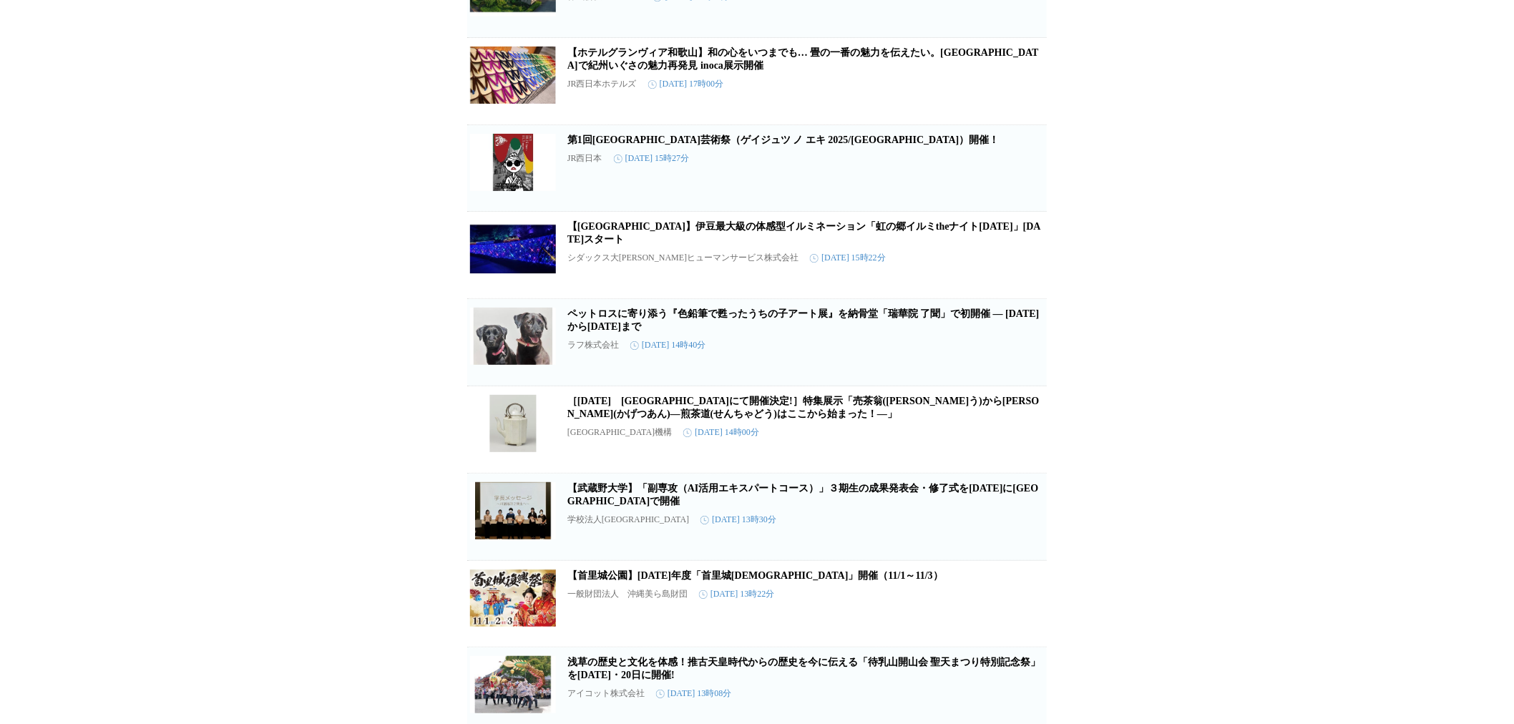
click at [705, 419] on link "［[DATE]　[GEOGRAPHIC_DATA]にて開催決定!］特集展示「売茶翁([PERSON_NAME]う)から[PERSON_NAME](かげつあん)…" at bounding box center [803, 408] width 472 height 24
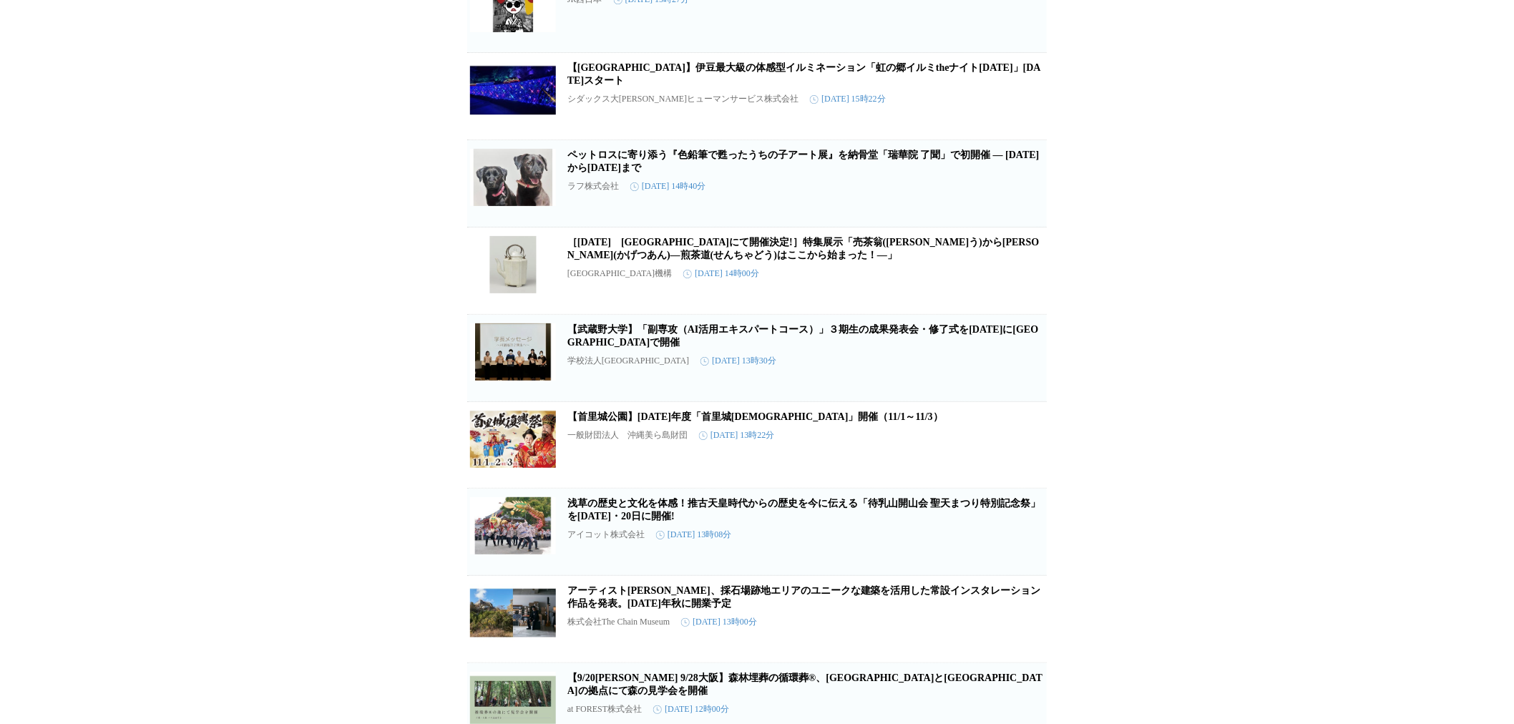
click at [760, 173] on link "ペットロスに寄り添う『色鉛筆で甦ったうちの子アート展』を納骨堂「瑞華院 了聞」で初開催 ― [DATE]から[DATE]まで" at bounding box center [803, 162] width 472 height 24
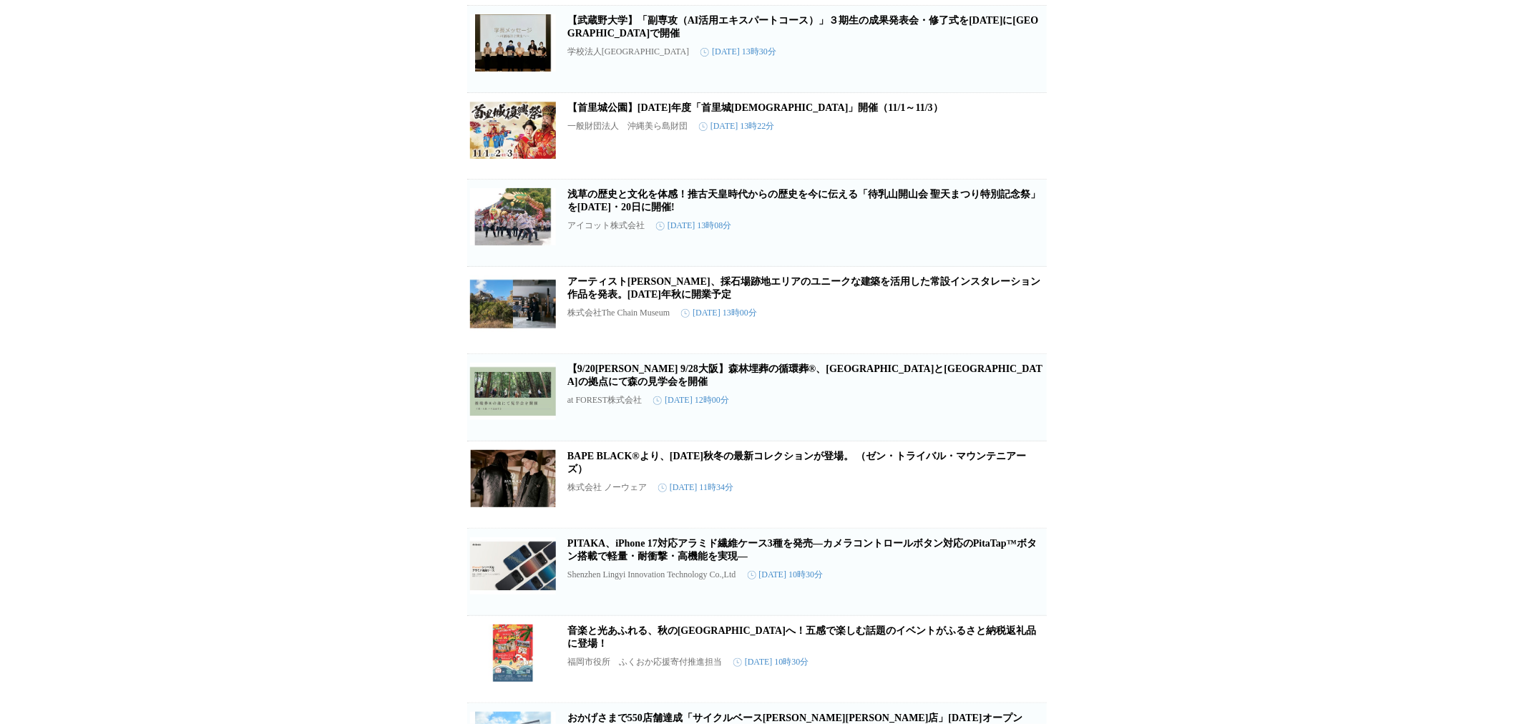
scroll to position [4584, 0]
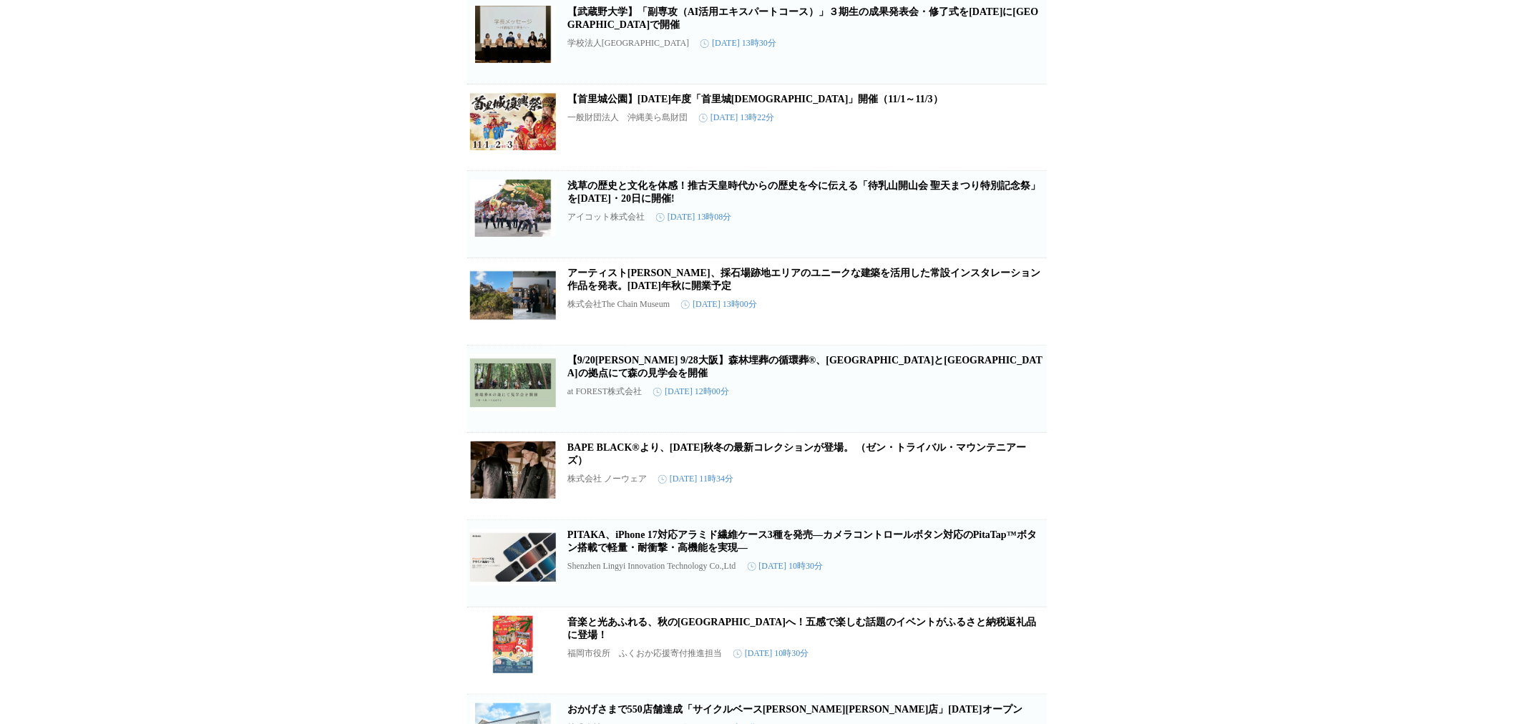
drag, startPoint x: 782, startPoint y: 165, endPoint x: 702, endPoint y: 156, distance: 80.6
click at [702, 84] on article "【武蔵野大学】「副専攻（AI活用エキスパートコース）」３期生の成果発表会・修了式を[DATE]に有明キャンパス５号館で開催 学校法人[GEOGRAPHIC_D…" at bounding box center [757, 40] width 580 height 87
click at [705, 30] on link "【武蔵野大学】「副専攻（AI活用エキスパートコース）」３期生の成果発表会・修了式を[DATE]に[GEOGRAPHIC_DATA]で開催" at bounding box center [803, 18] width 472 height 24
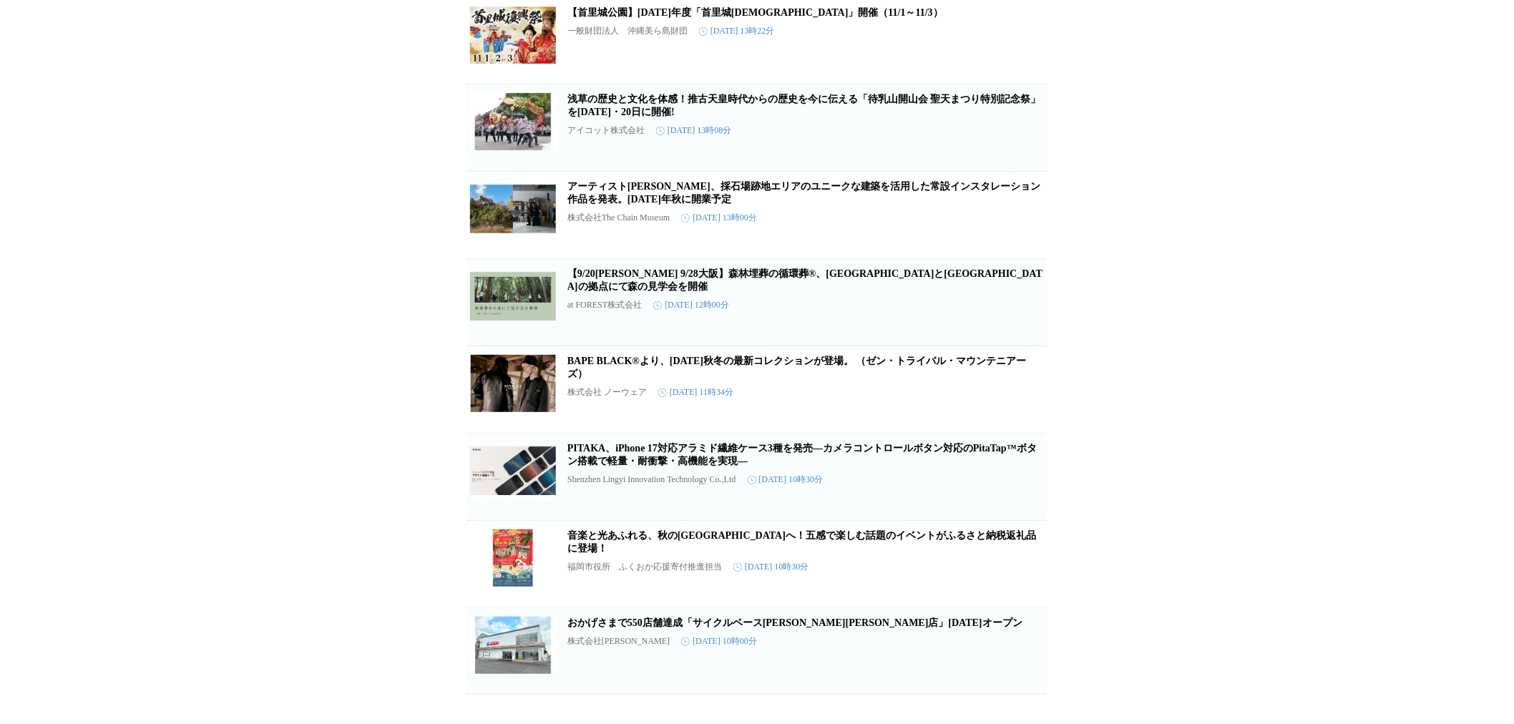
scroll to position [4823, 0]
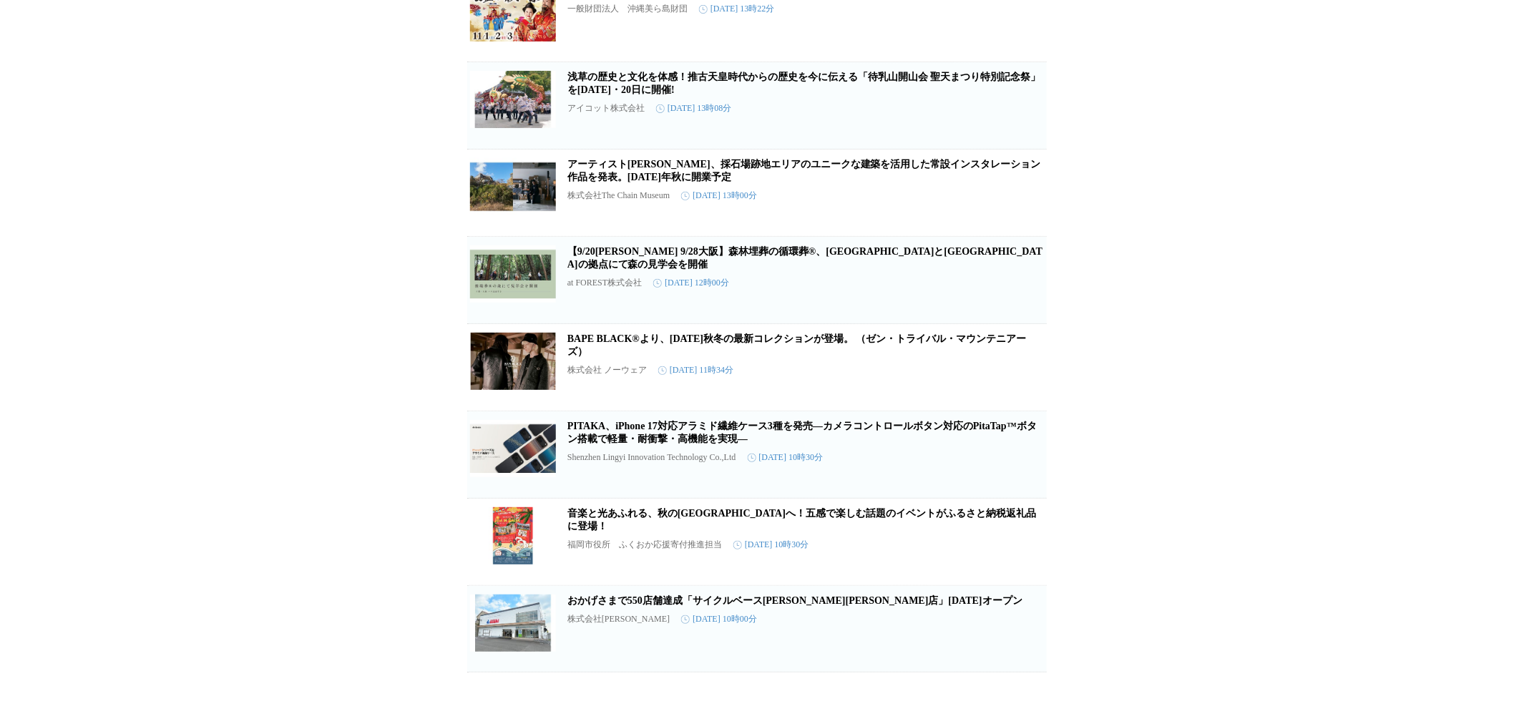
click at [769, 95] on link "浅草の歴史と文化を体感！推古天皇時代からの歴史を今に伝える「待乳山開山会 聖天まつり特別記念祭」を[DATE]・20日に開催!" at bounding box center [804, 84] width 474 height 24
click at [646, 357] on link "BAPE BLACK®︎より、[DATE]秋冬の最新コレクションが登場。 （ゼン・トライバル・マウンテニアーズ）" at bounding box center [796, 345] width 459 height 24
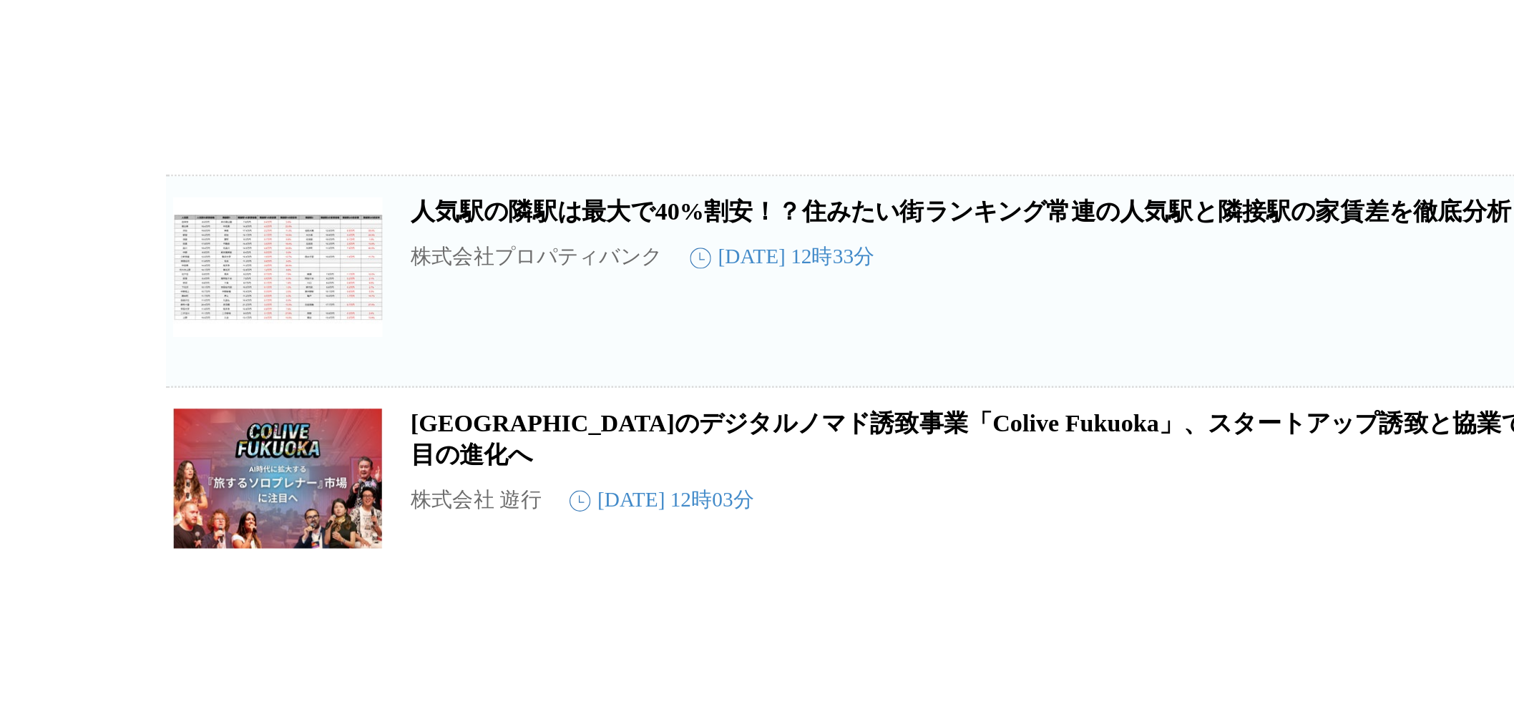
scroll to position [6143, 0]
